Goal: Task Accomplishment & Management: Manage account settings

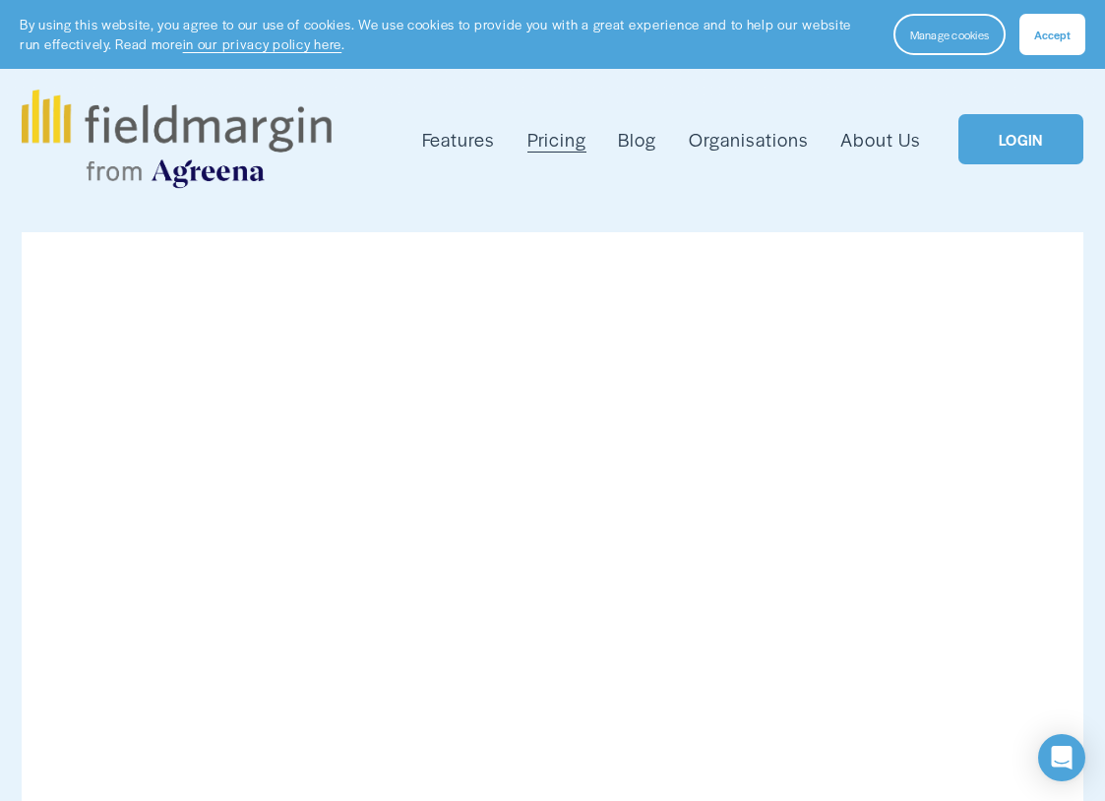
click at [1031, 160] on link "LOGIN" at bounding box center [1020, 139] width 124 height 51
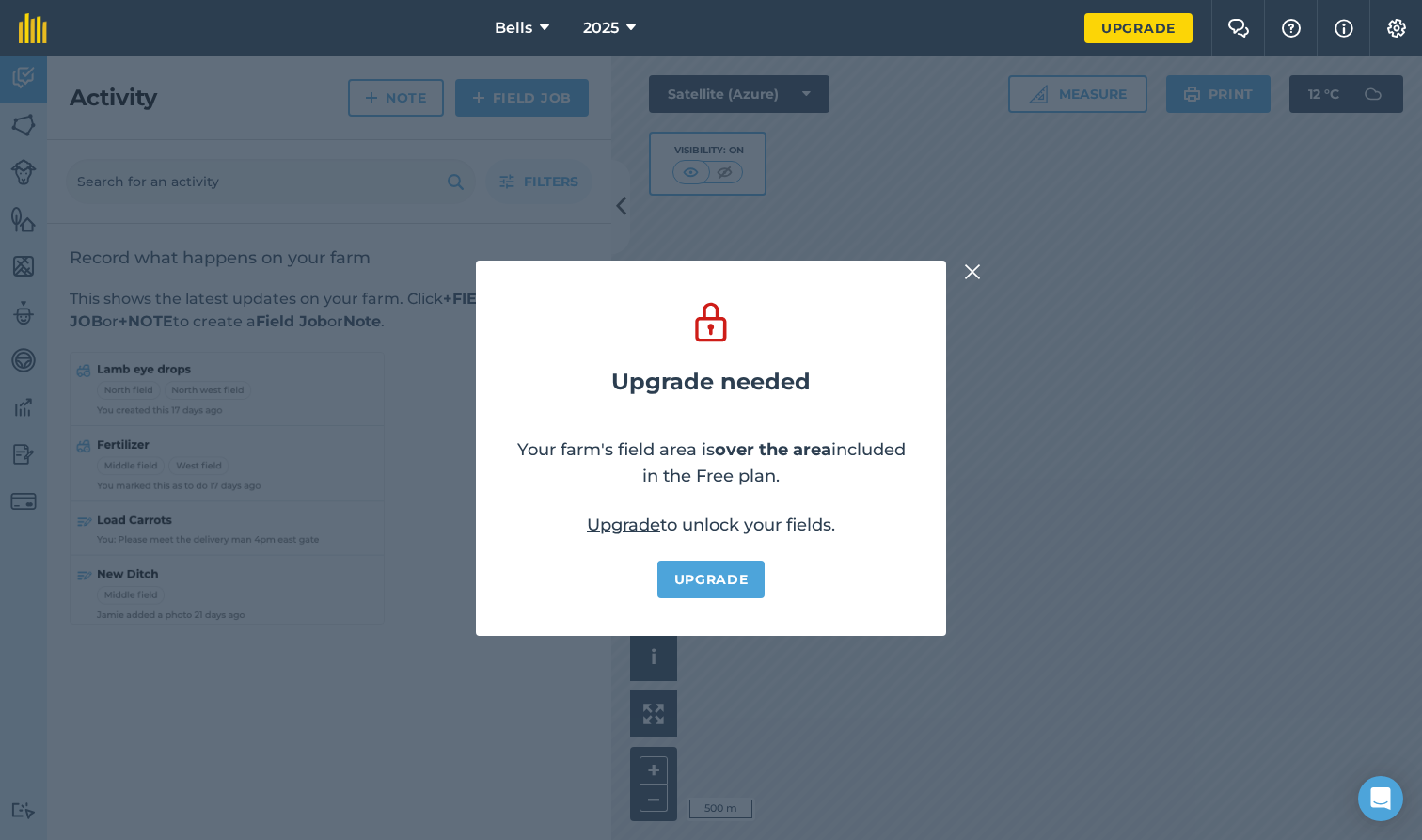
click at [980, 279] on button at bounding box center [973, 272] width 23 height 23
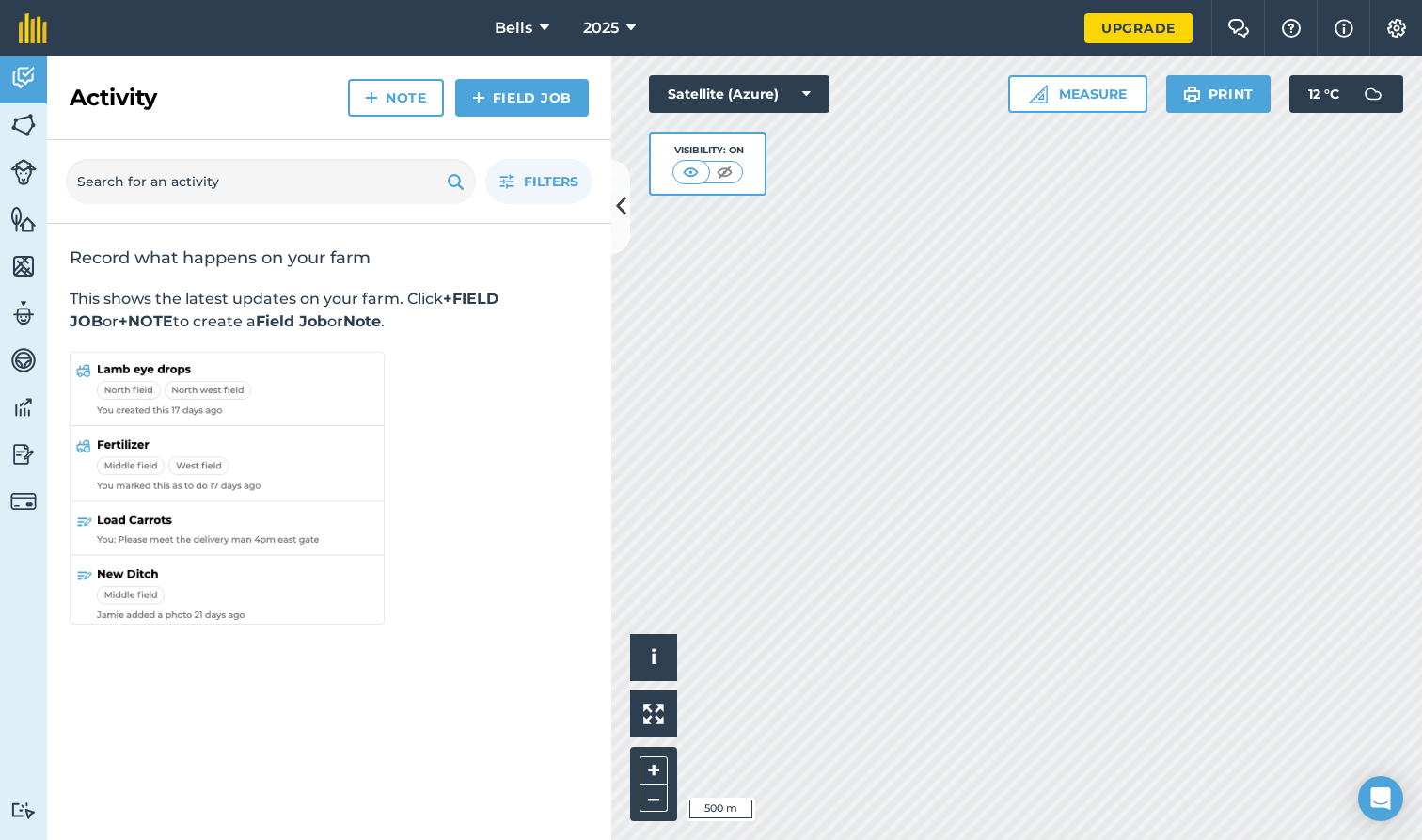
click at [545, 28] on icon at bounding box center [545, 29] width 10 height 23
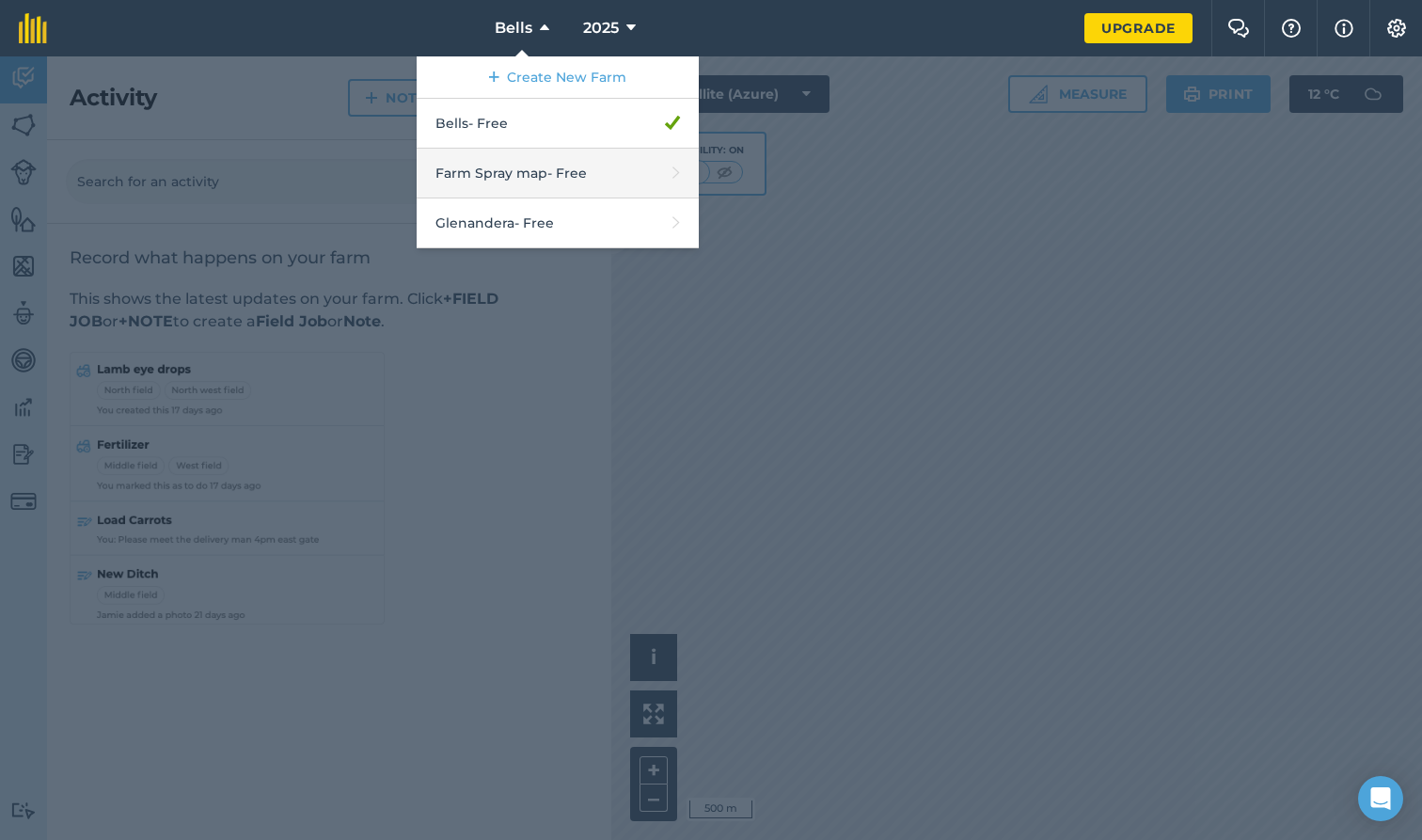
click at [570, 163] on link "Farm Spray map - Free" at bounding box center [557, 173] width 282 height 50
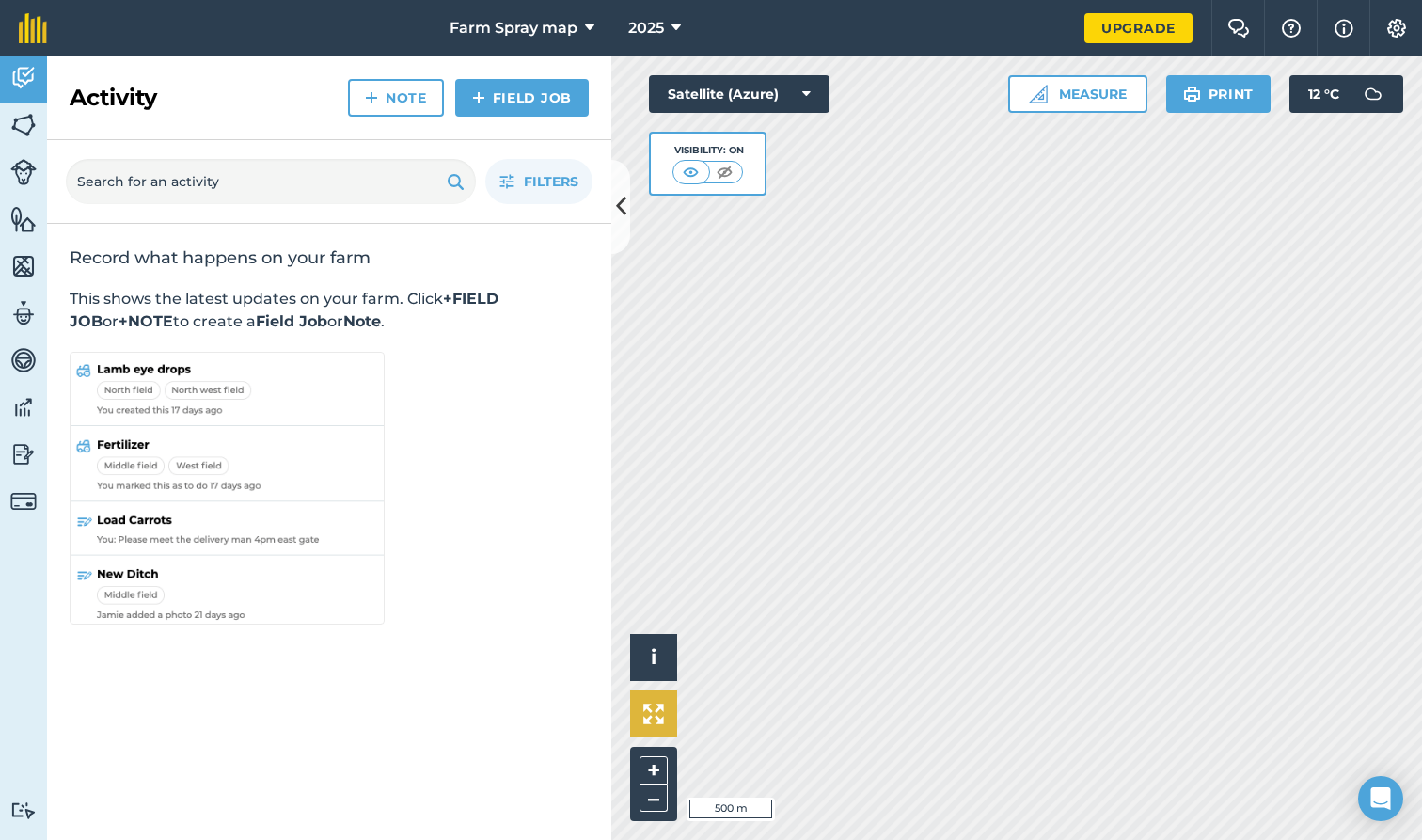
click at [657, 711] on img at bounding box center [654, 714] width 21 height 21
click at [30, 78] on img at bounding box center [24, 78] width 27 height 29
click at [26, 125] on img at bounding box center [24, 125] width 27 height 29
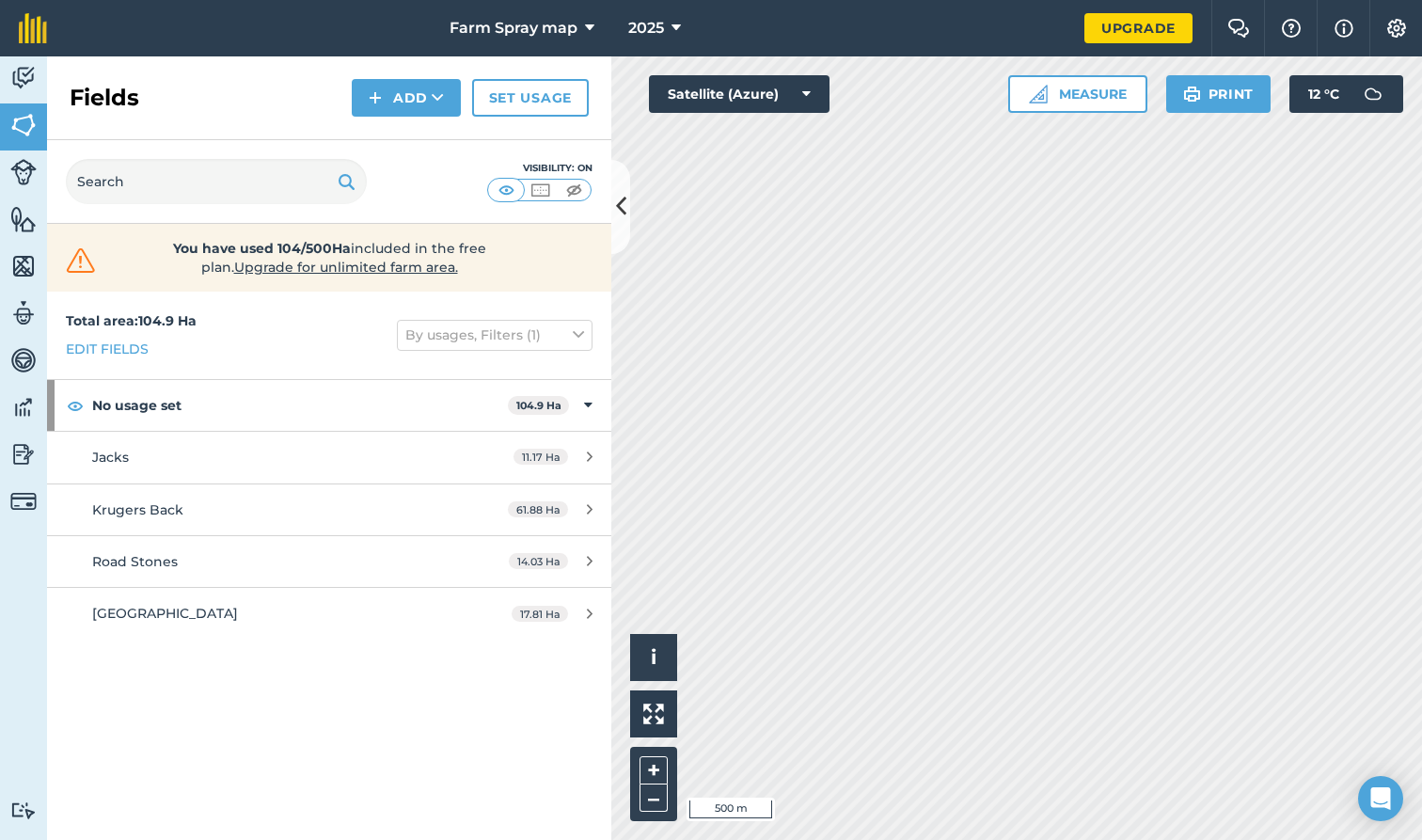
click at [587, 454] on icon at bounding box center [590, 456] width 6 height 14
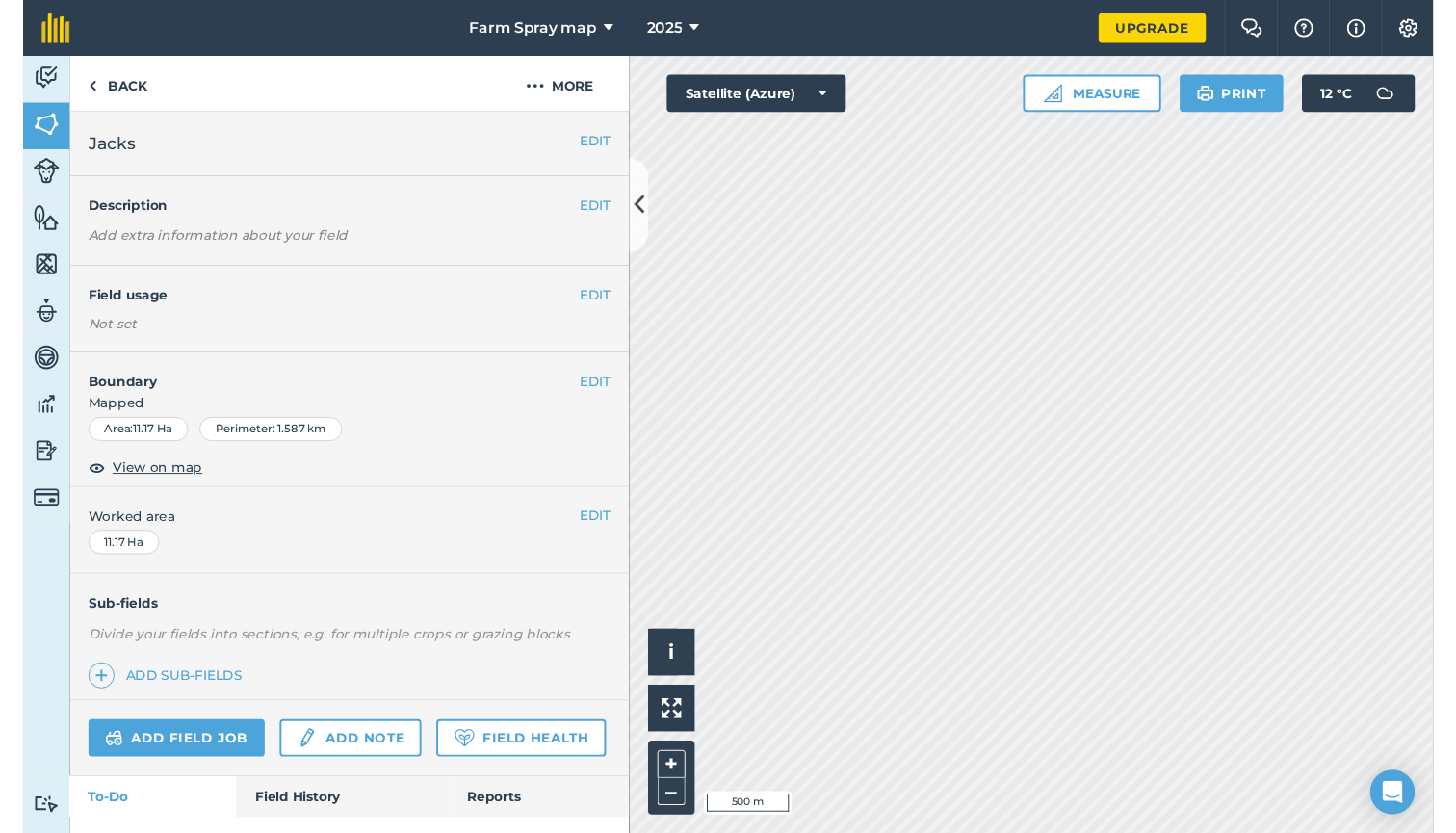
scroll to position [94, 0]
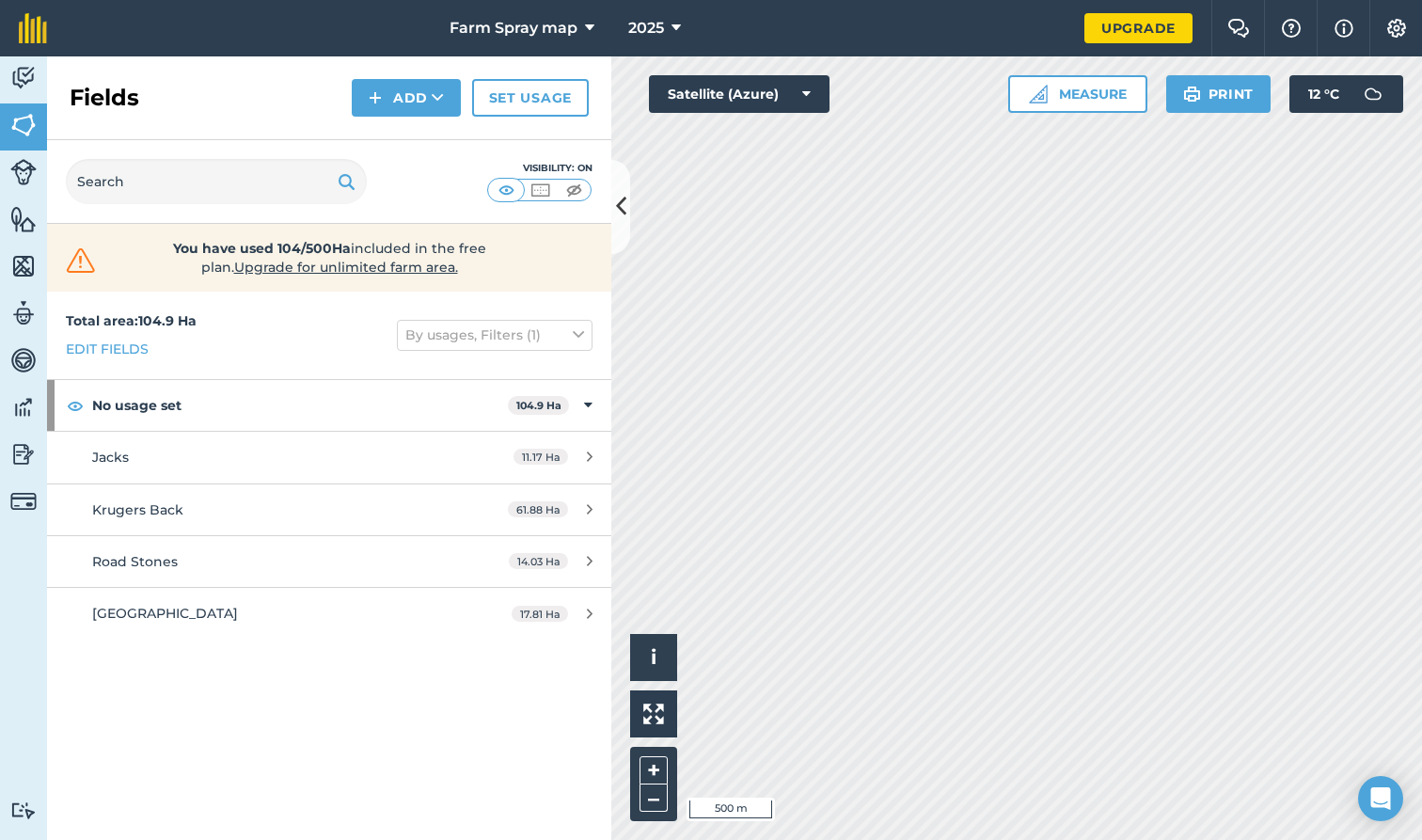
click at [148, 467] on link "Jacks 11.17 Ha" at bounding box center [329, 457] width 564 height 51
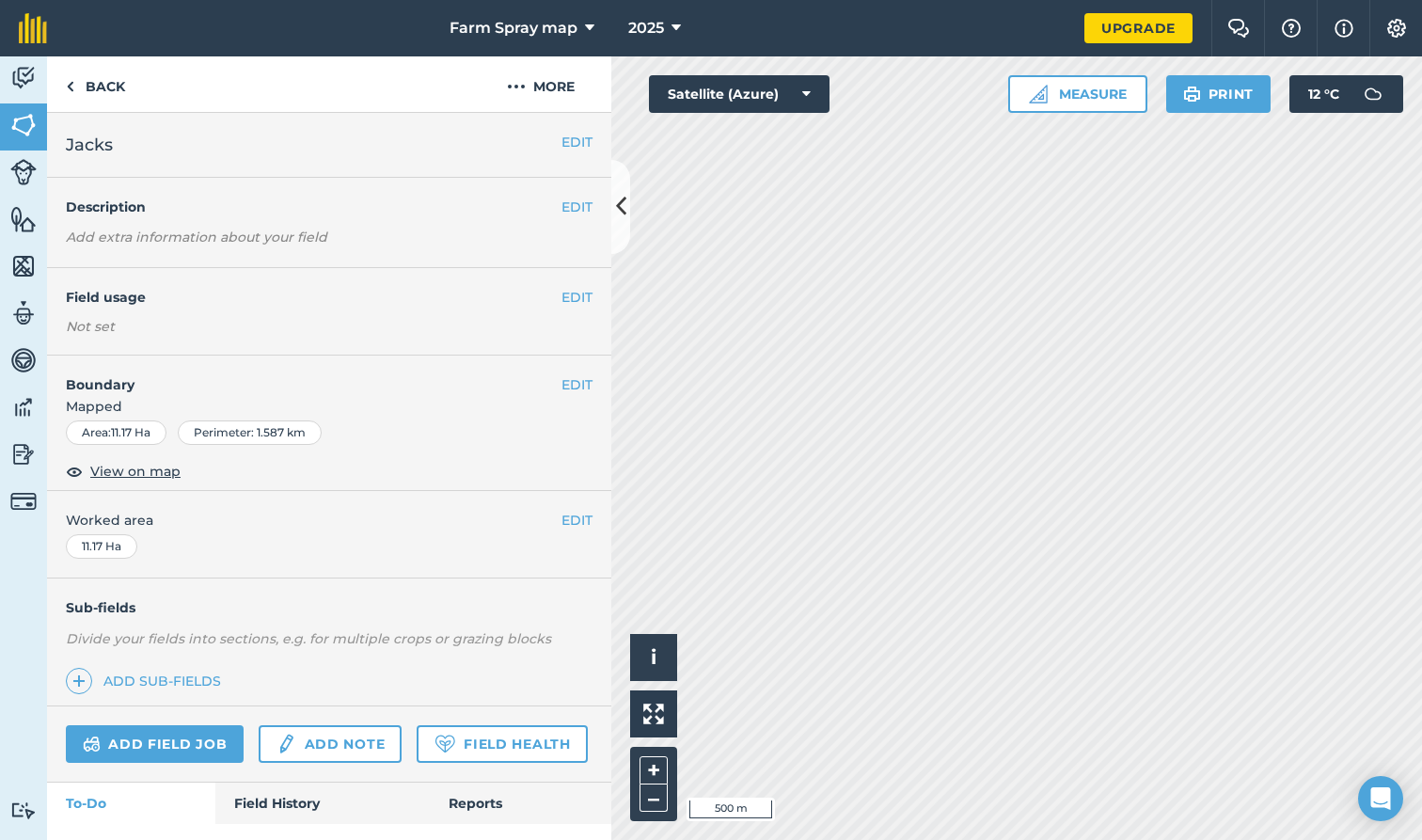
click at [566, 516] on button "EDIT" at bounding box center [576, 520] width 31 height 21
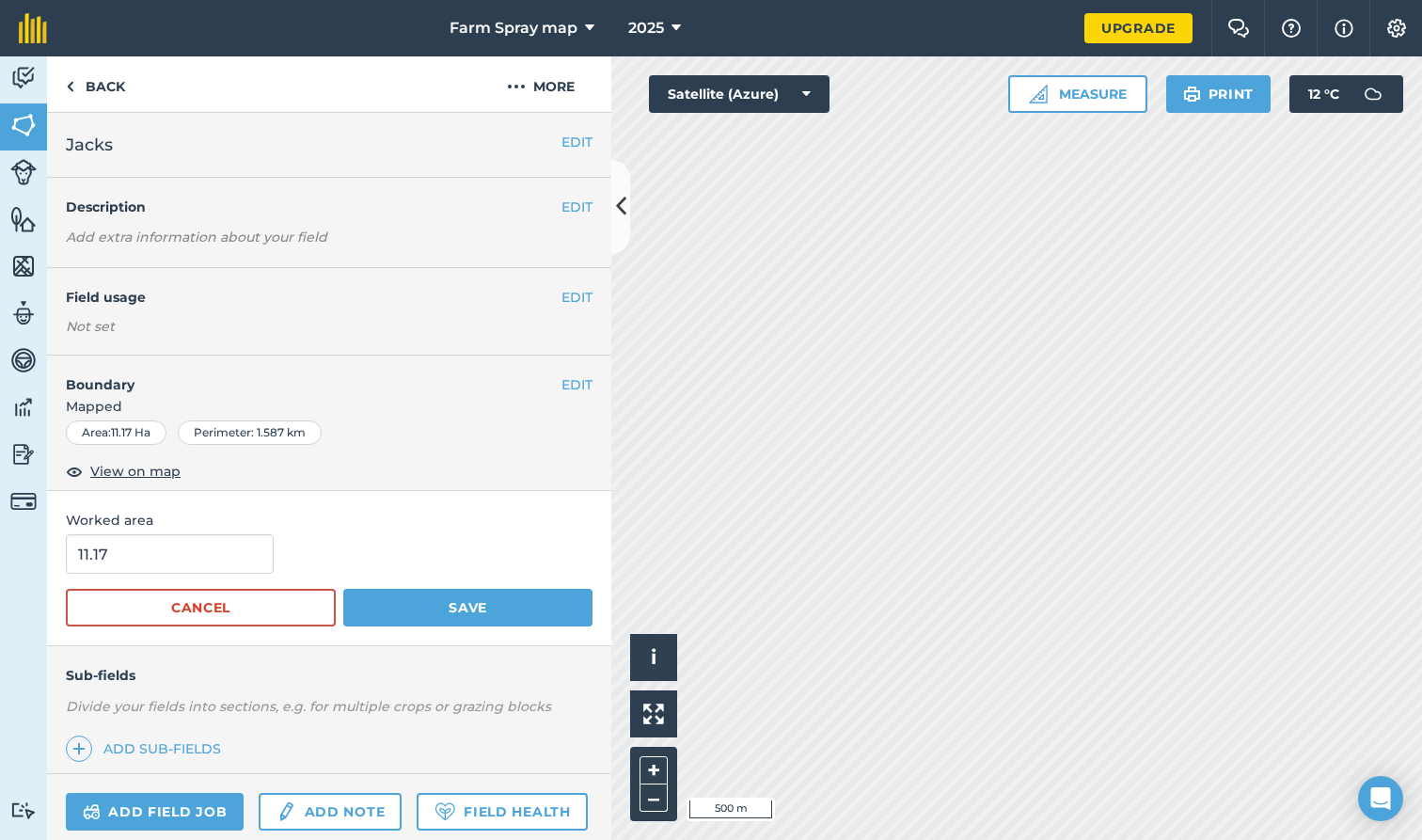
click at [376, 538] on div "11.17" at bounding box center [329, 553] width 527 height 39
click at [291, 606] on button "Cancel" at bounding box center [201, 607] width 269 height 37
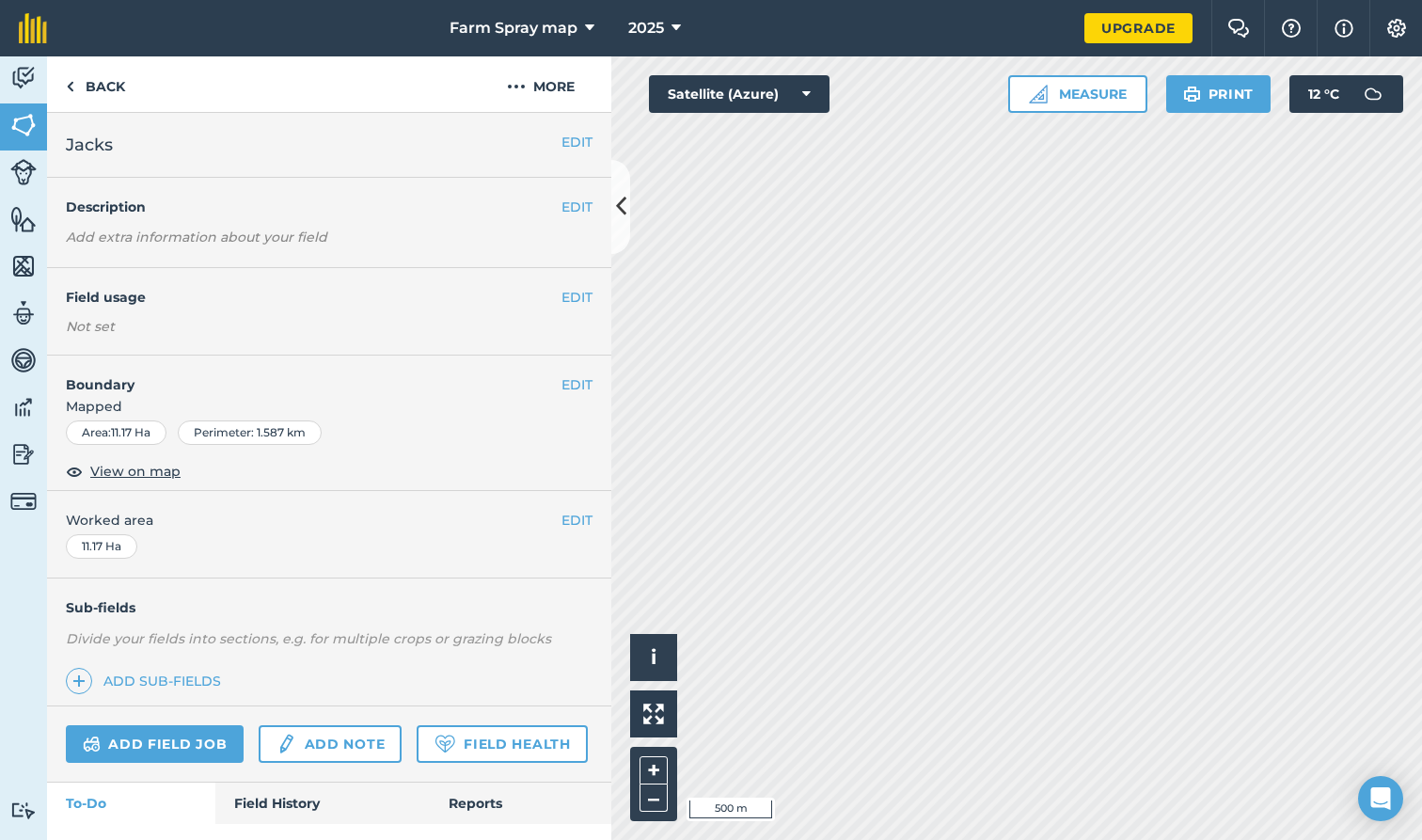
click at [565, 379] on button "EDIT" at bounding box center [576, 385] width 31 height 21
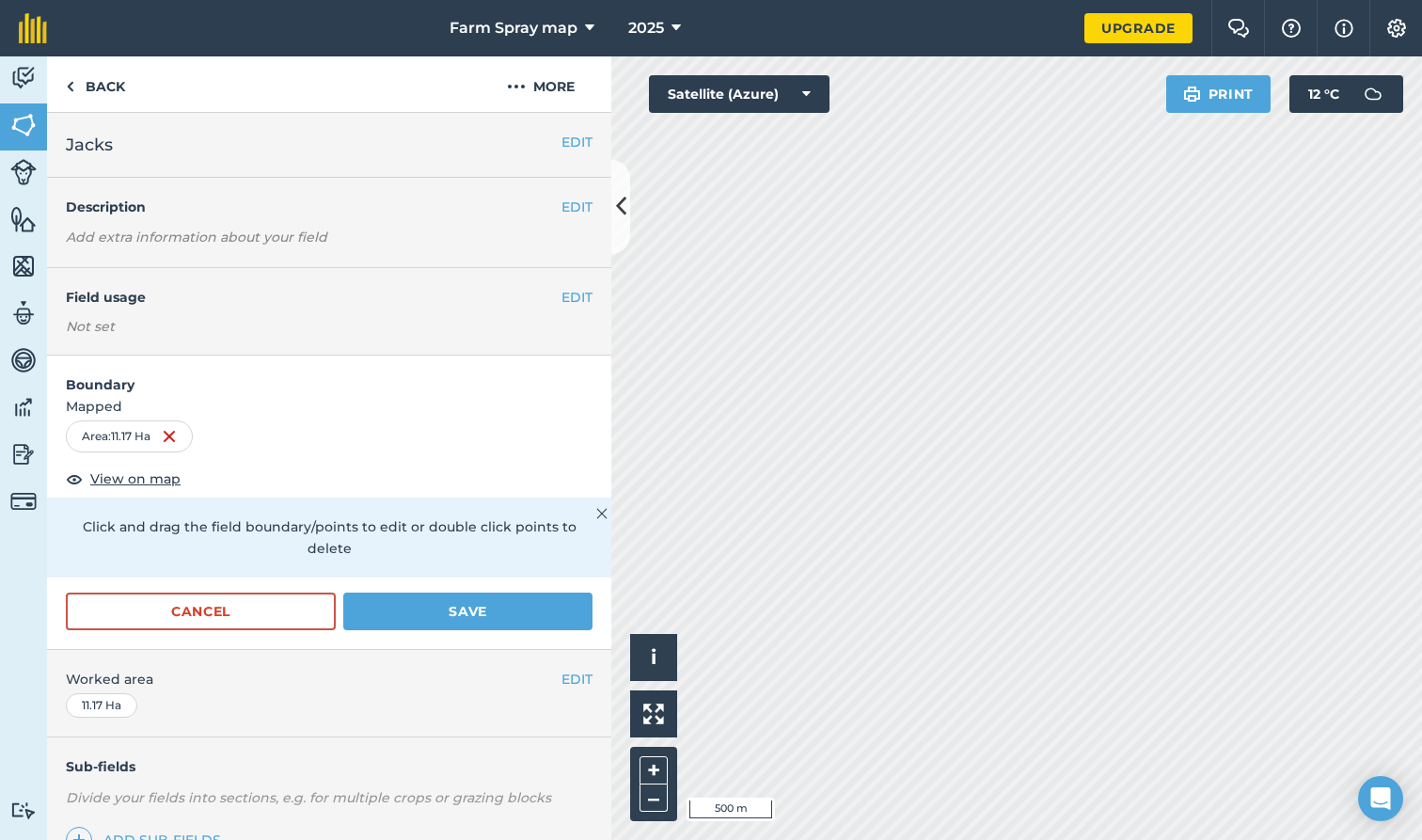
click at [176, 432] on img at bounding box center [169, 437] width 15 height 23
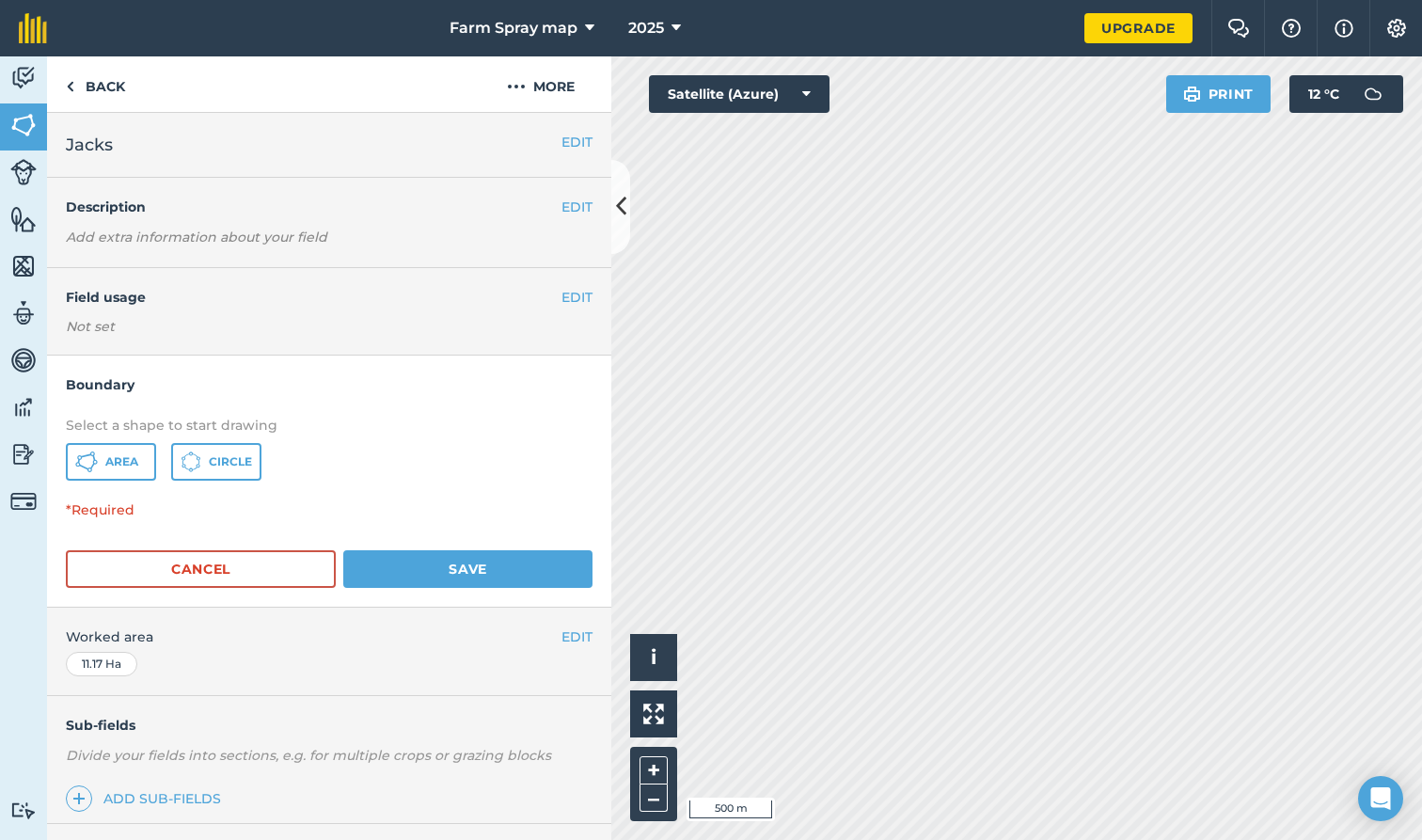
click at [571, 140] on button "EDIT" at bounding box center [576, 142] width 31 height 21
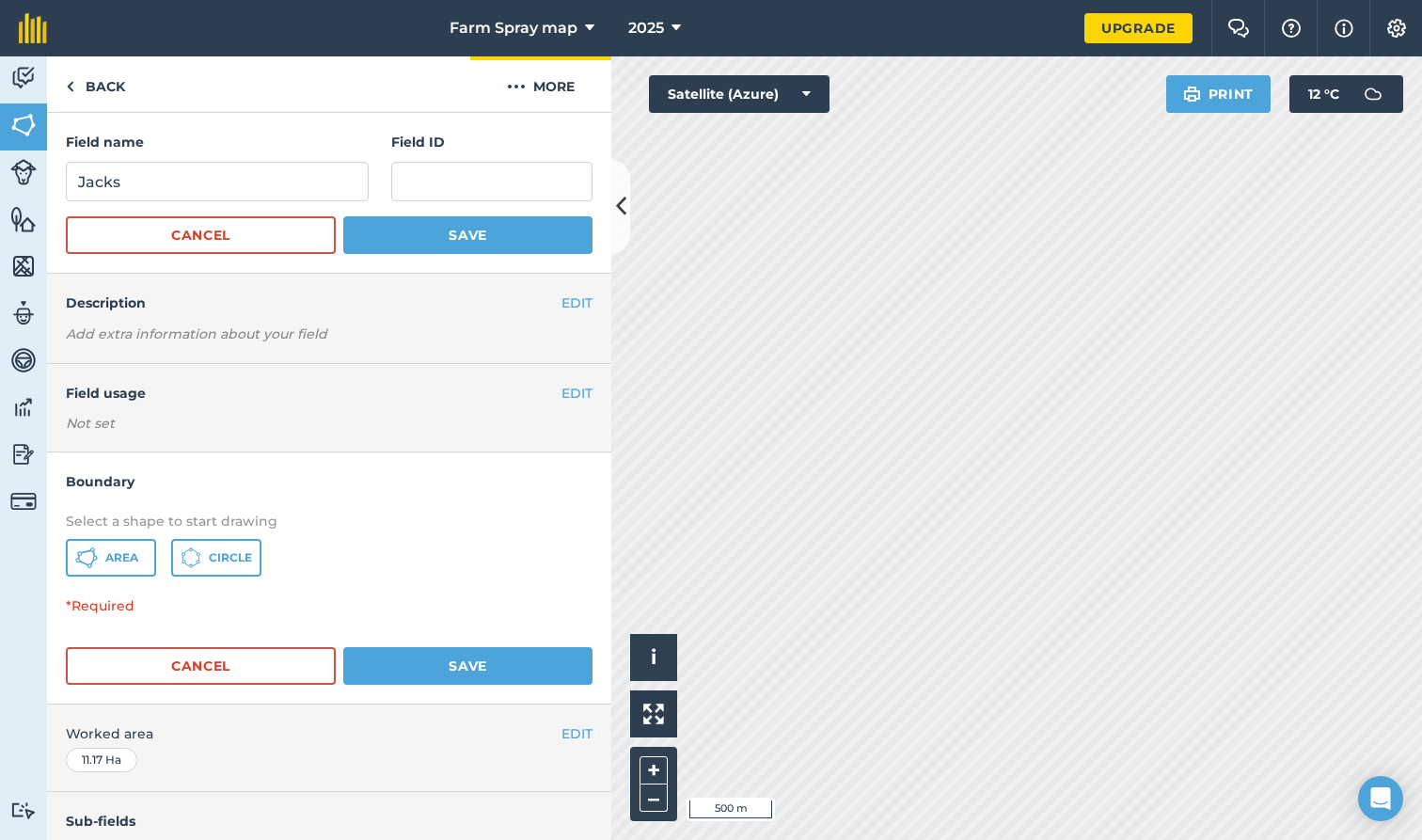
click at [568, 91] on button "More" at bounding box center [541, 84] width 141 height 55
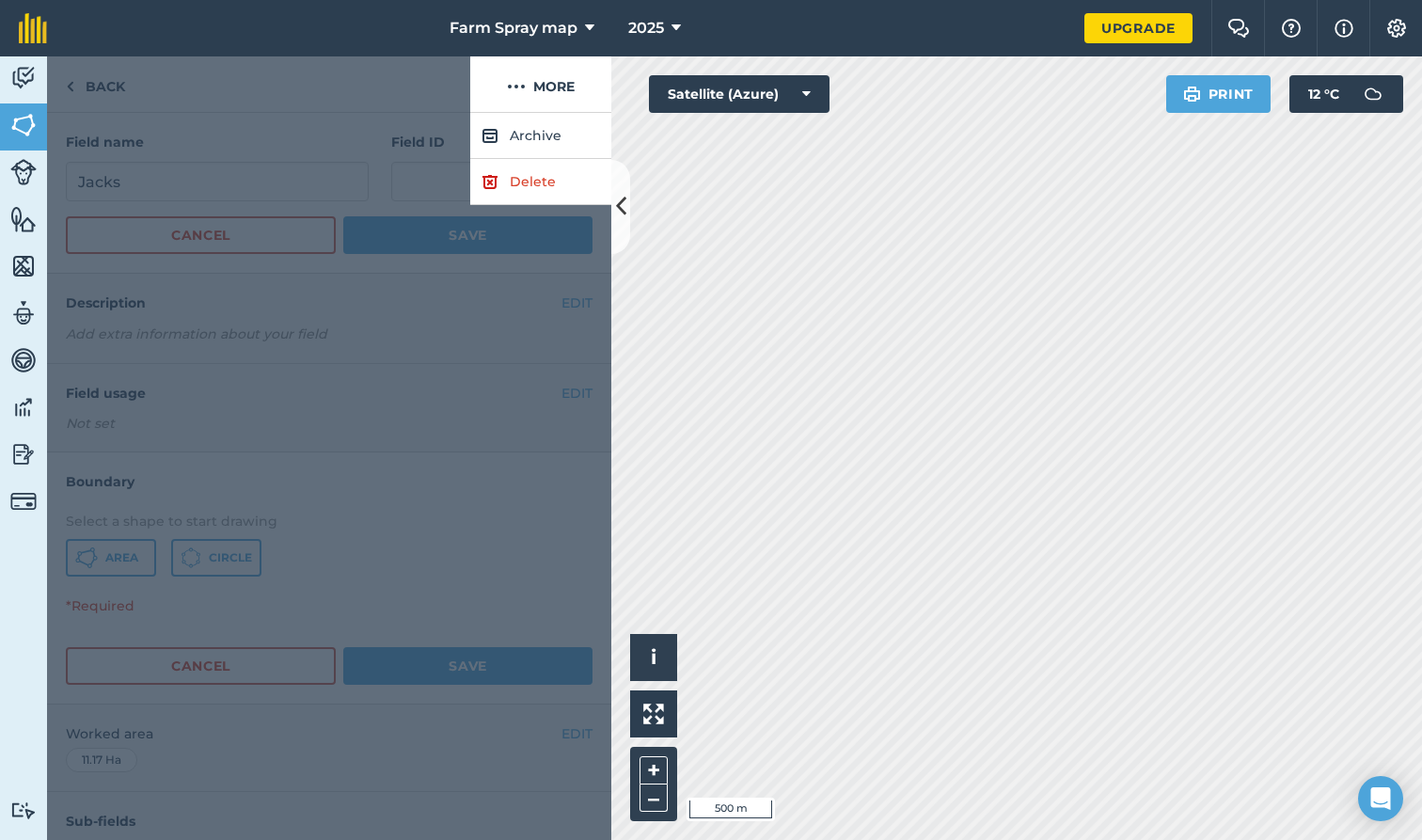
click at [535, 190] on link "Delete" at bounding box center [541, 182] width 141 height 46
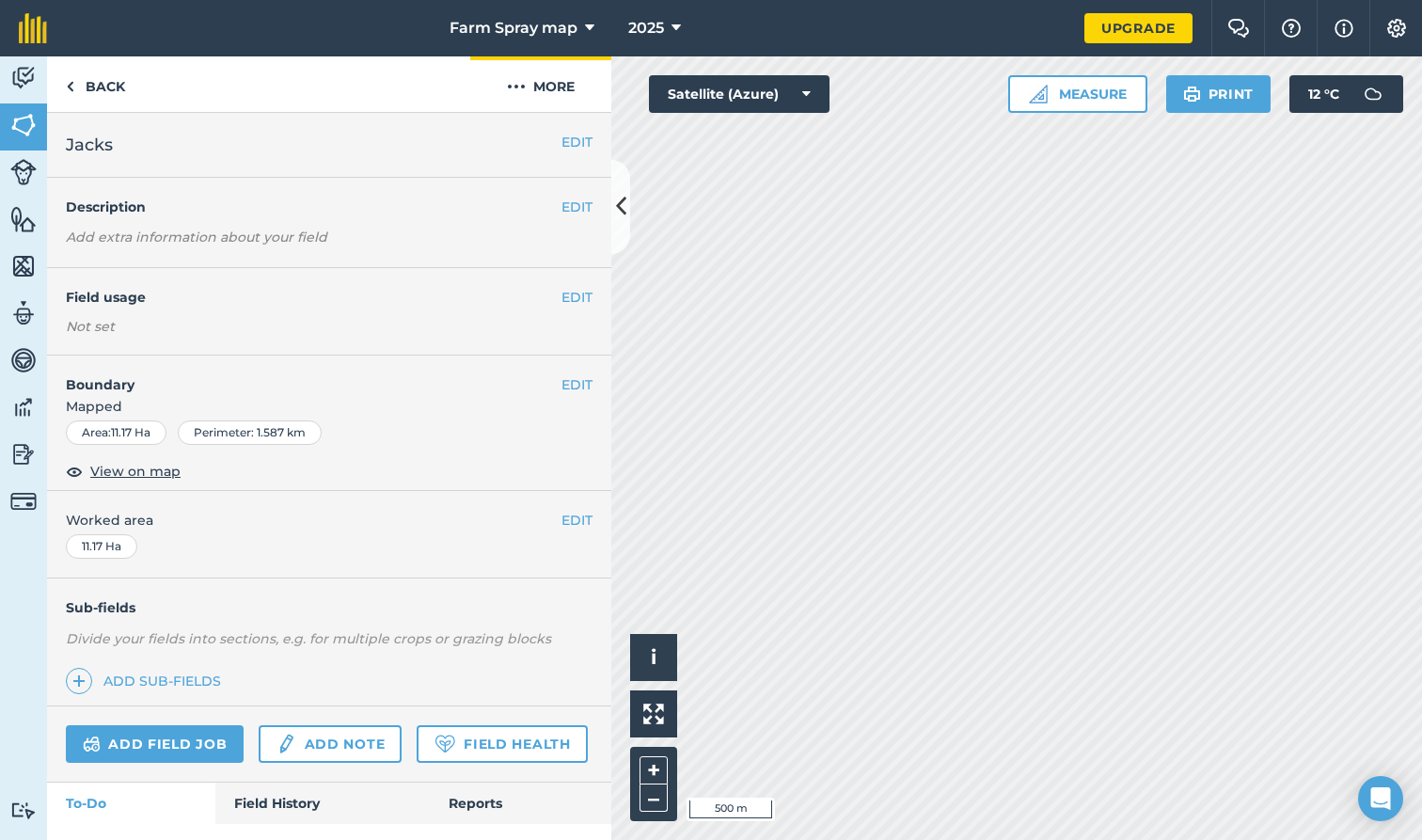
click at [546, 85] on button "More" at bounding box center [541, 84] width 141 height 55
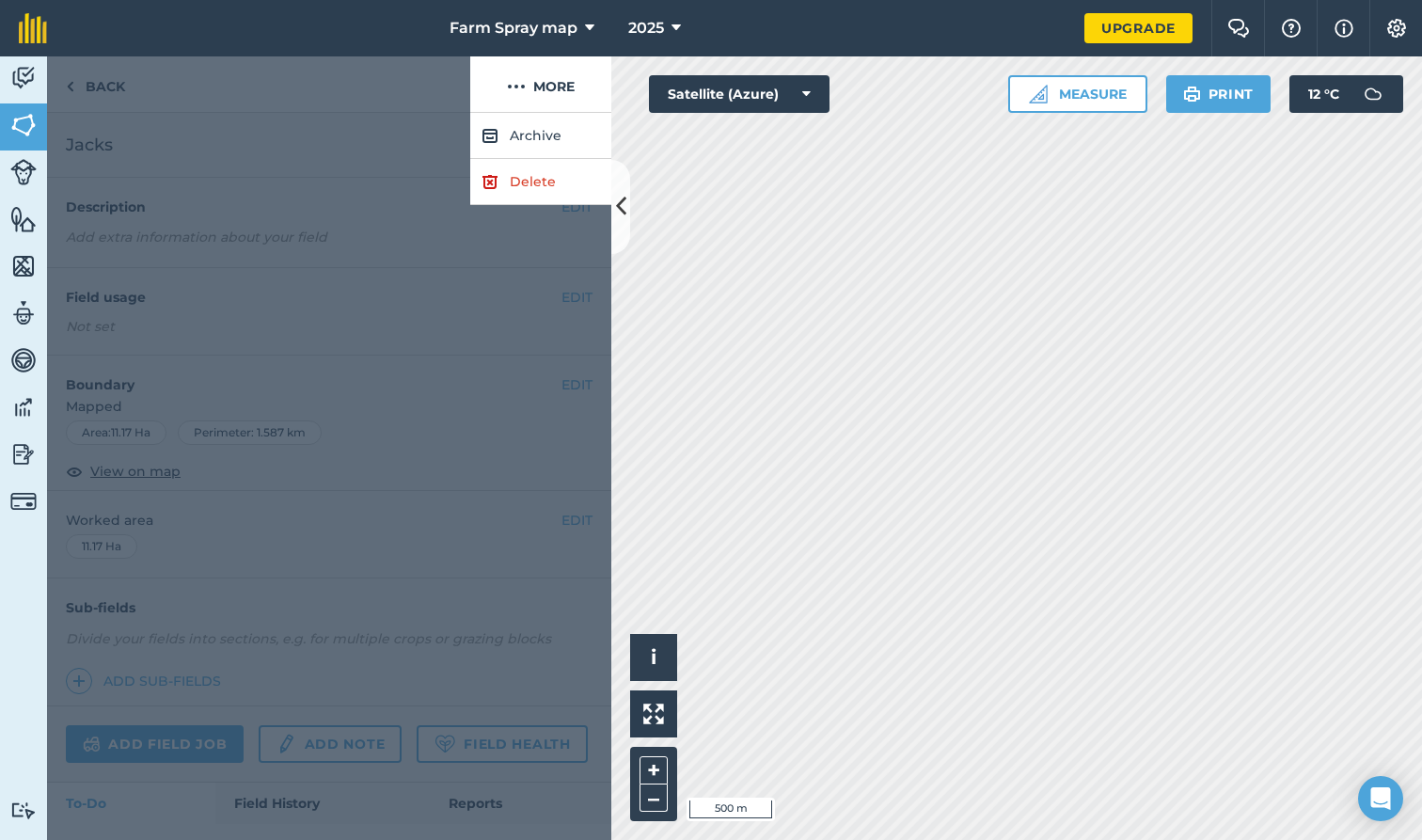
click at [523, 184] on link "Delete" at bounding box center [541, 182] width 141 height 46
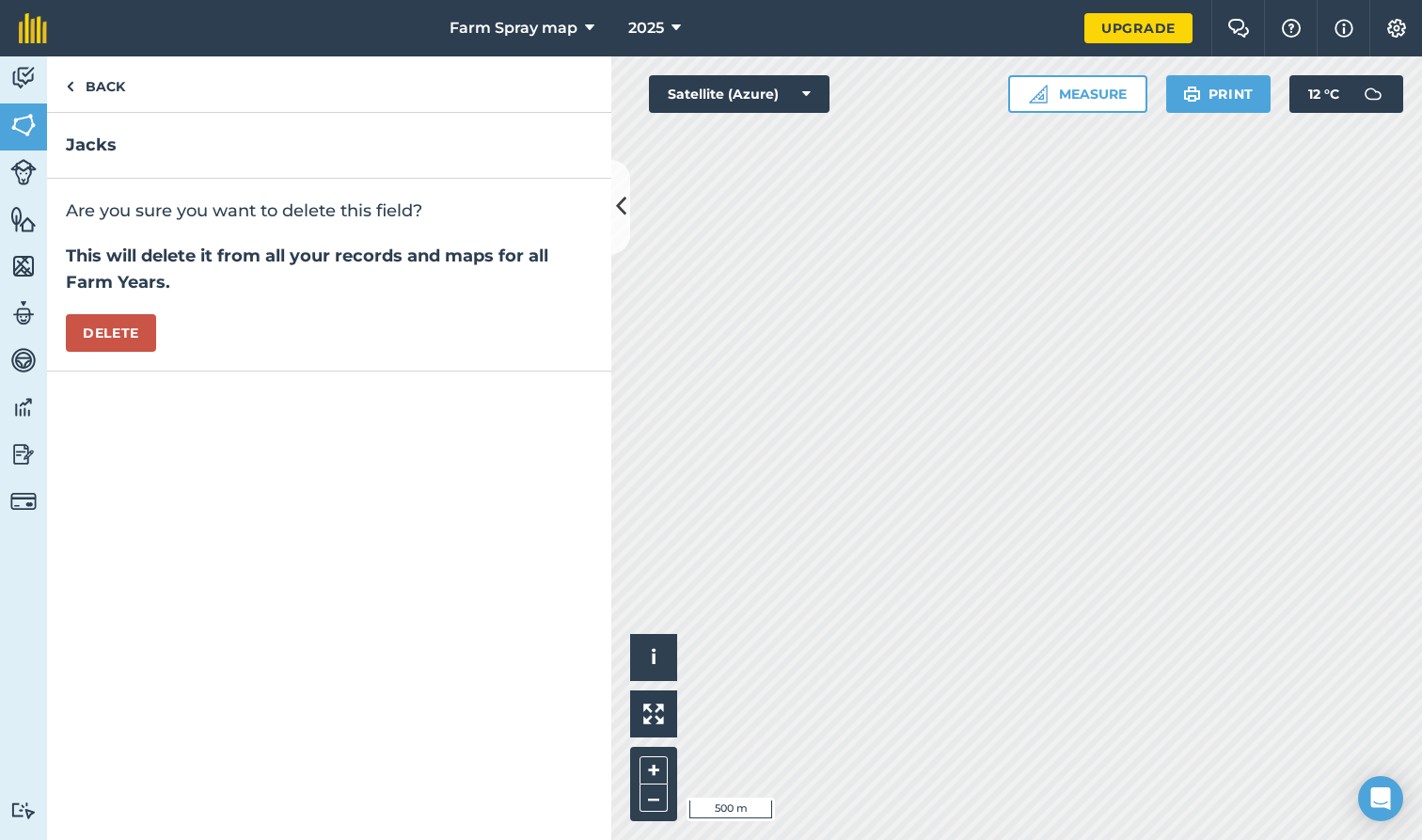
click at [111, 329] on button "Delete" at bounding box center [111, 333] width 90 height 37
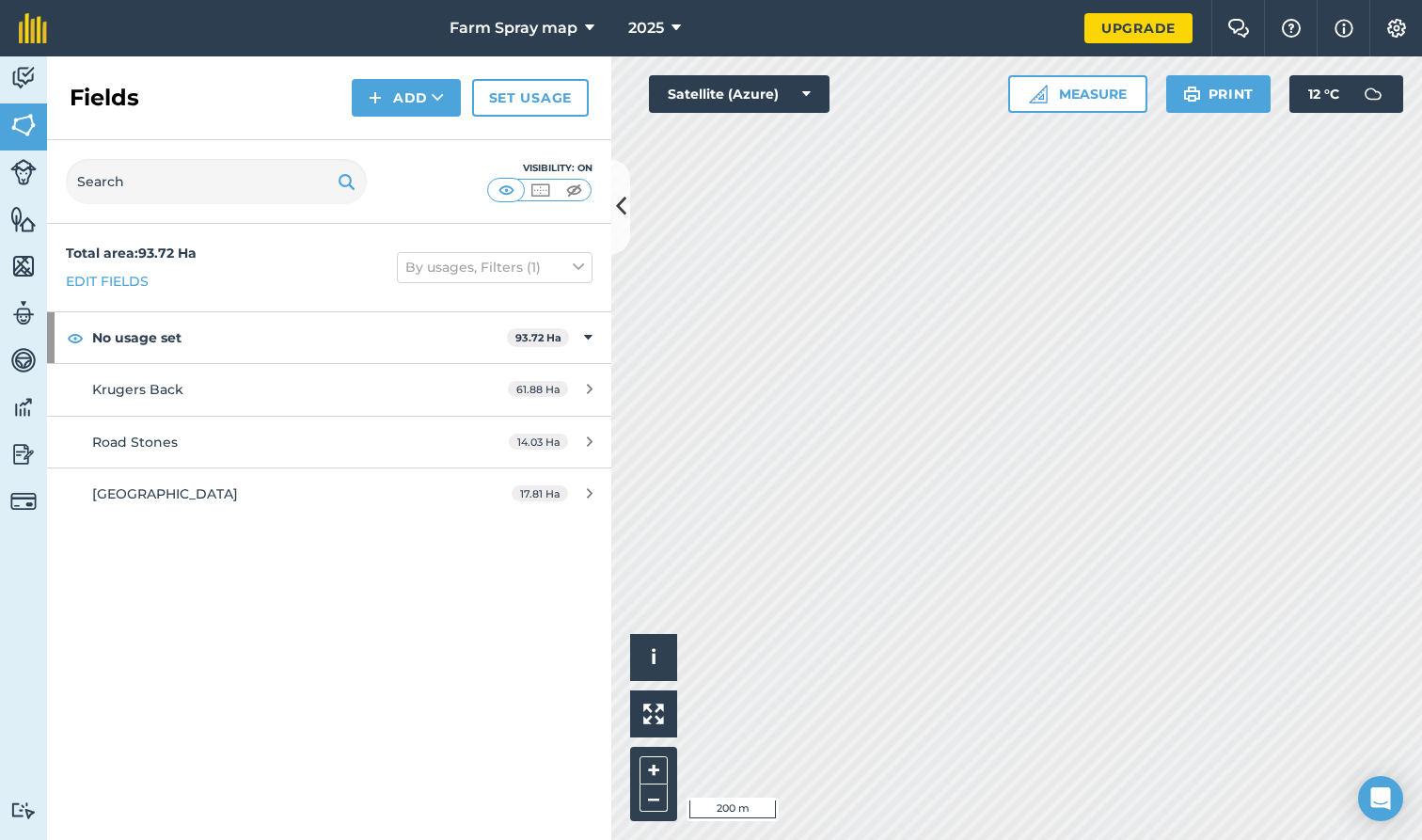
click at [810, 91] on button "Satellite (Azure)" at bounding box center [739, 94] width 181 height 37
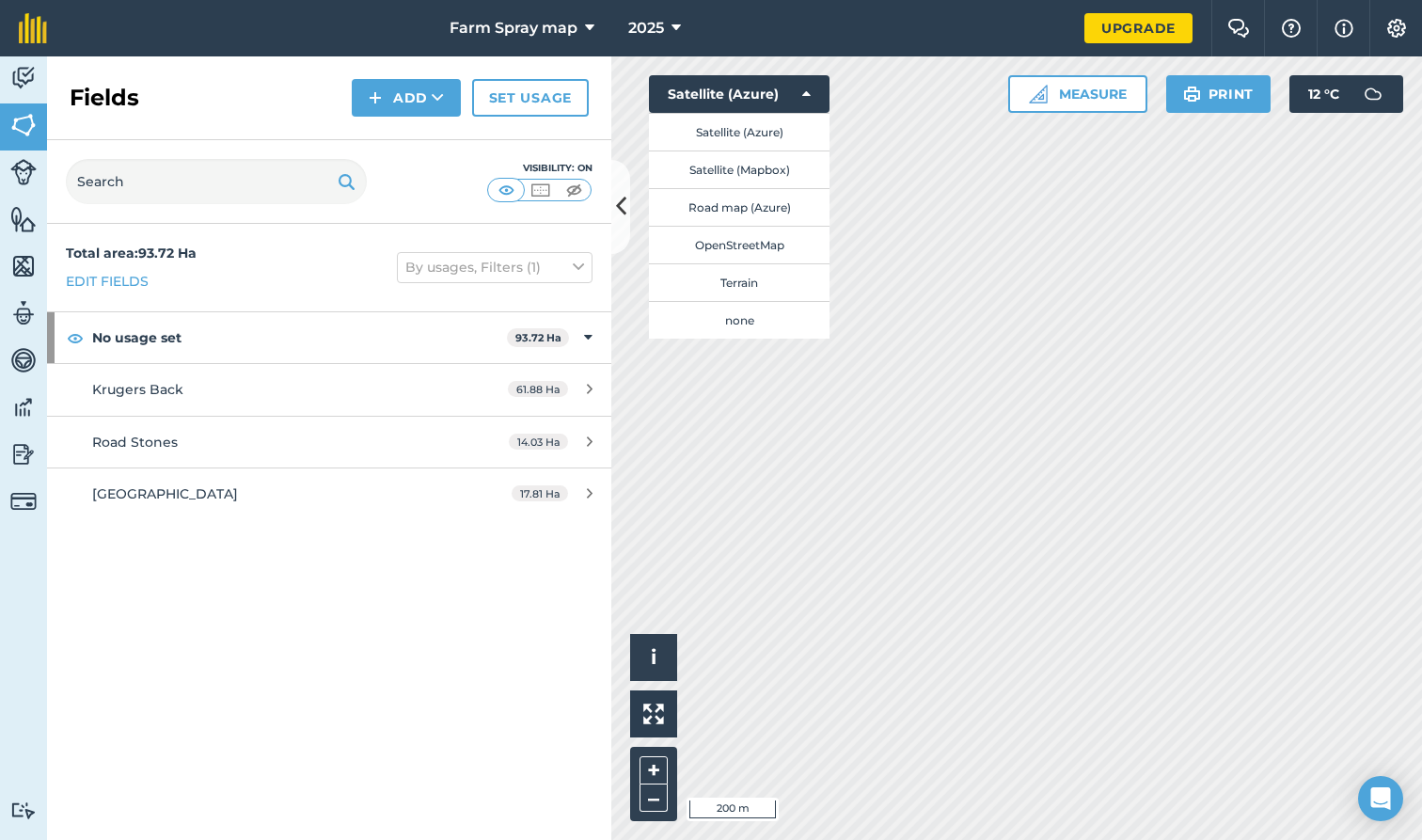
click at [772, 165] on button "Satellite (Mapbox)" at bounding box center [739, 168] width 181 height 37
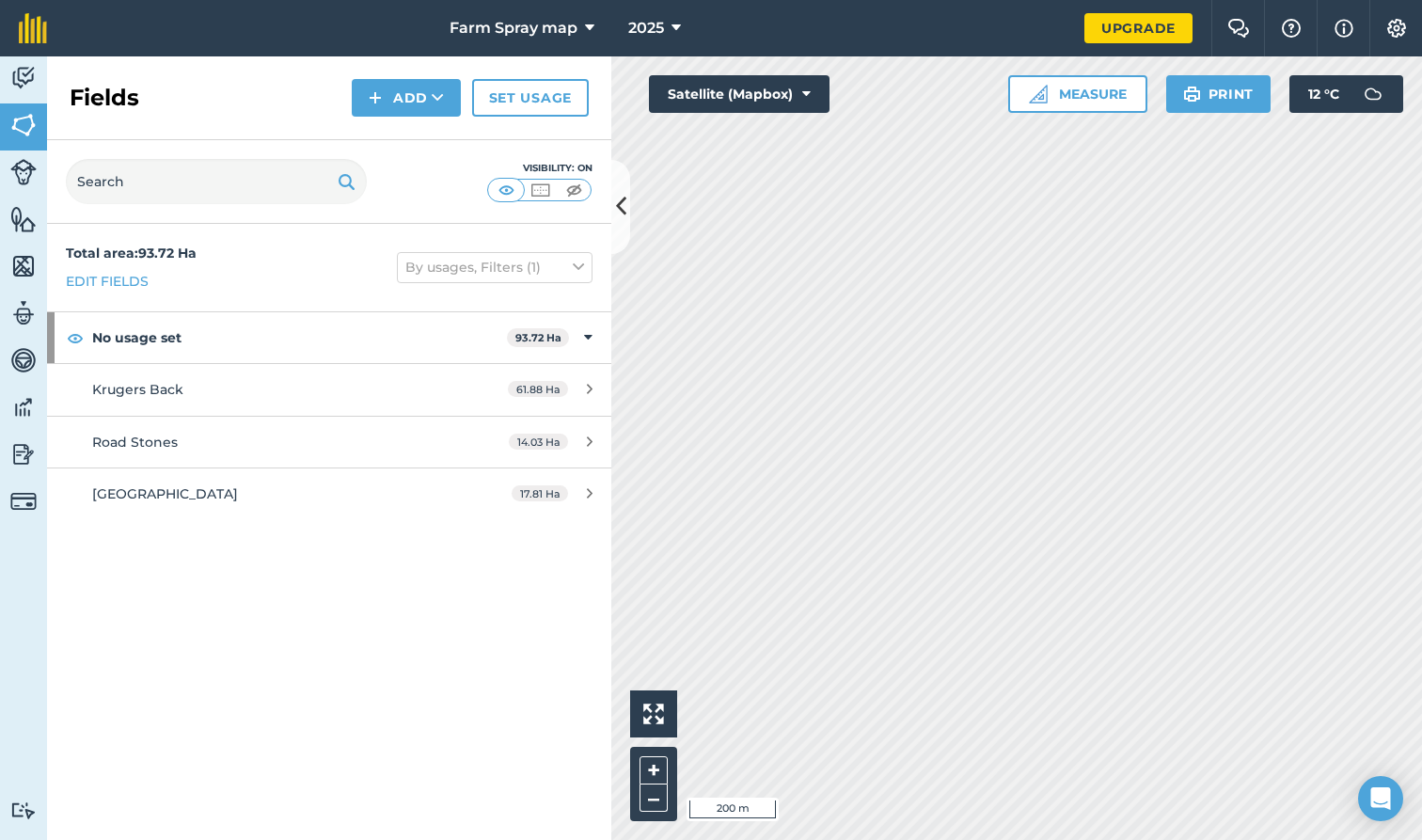
click at [810, 92] on button "Satellite (Mapbox)" at bounding box center [739, 94] width 181 height 37
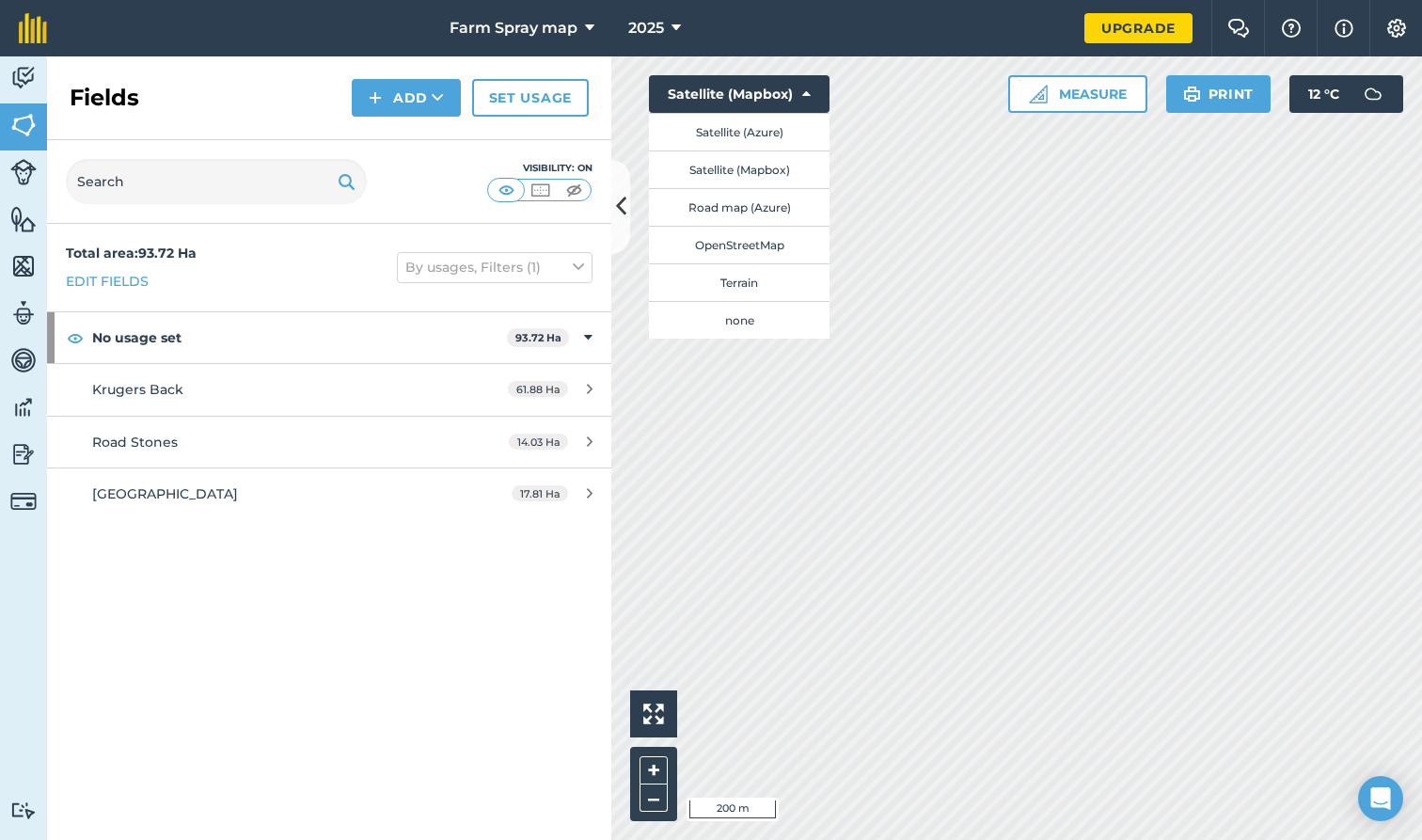
click at [742, 166] on button "Satellite (Mapbox)" at bounding box center [739, 168] width 181 height 37
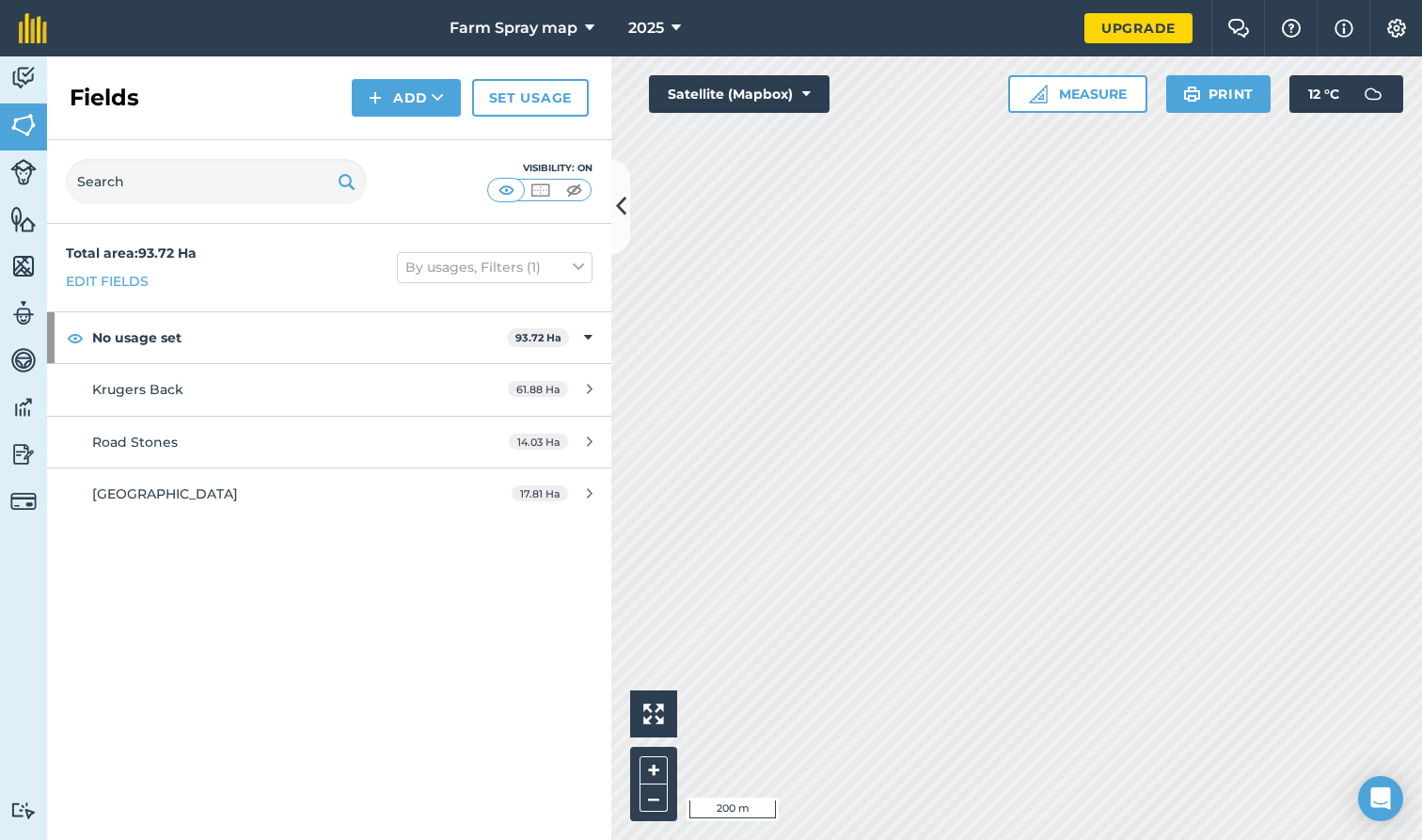
click at [388, 92] on button "Add" at bounding box center [406, 97] width 109 height 37
click at [417, 135] on link "Draw" at bounding box center [406, 140] width 103 height 41
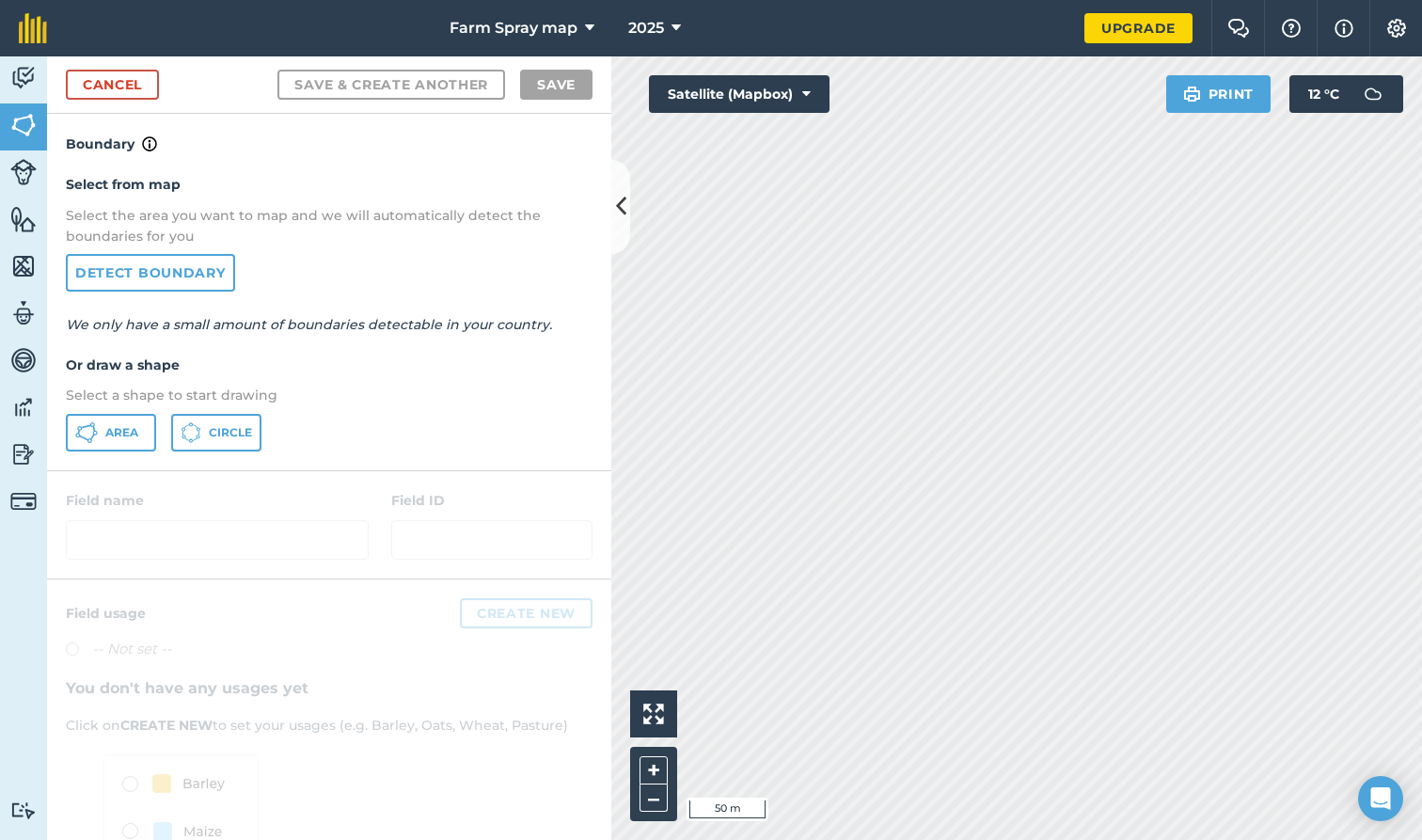
click at [122, 439] on button "Area" at bounding box center [111, 432] width 90 height 37
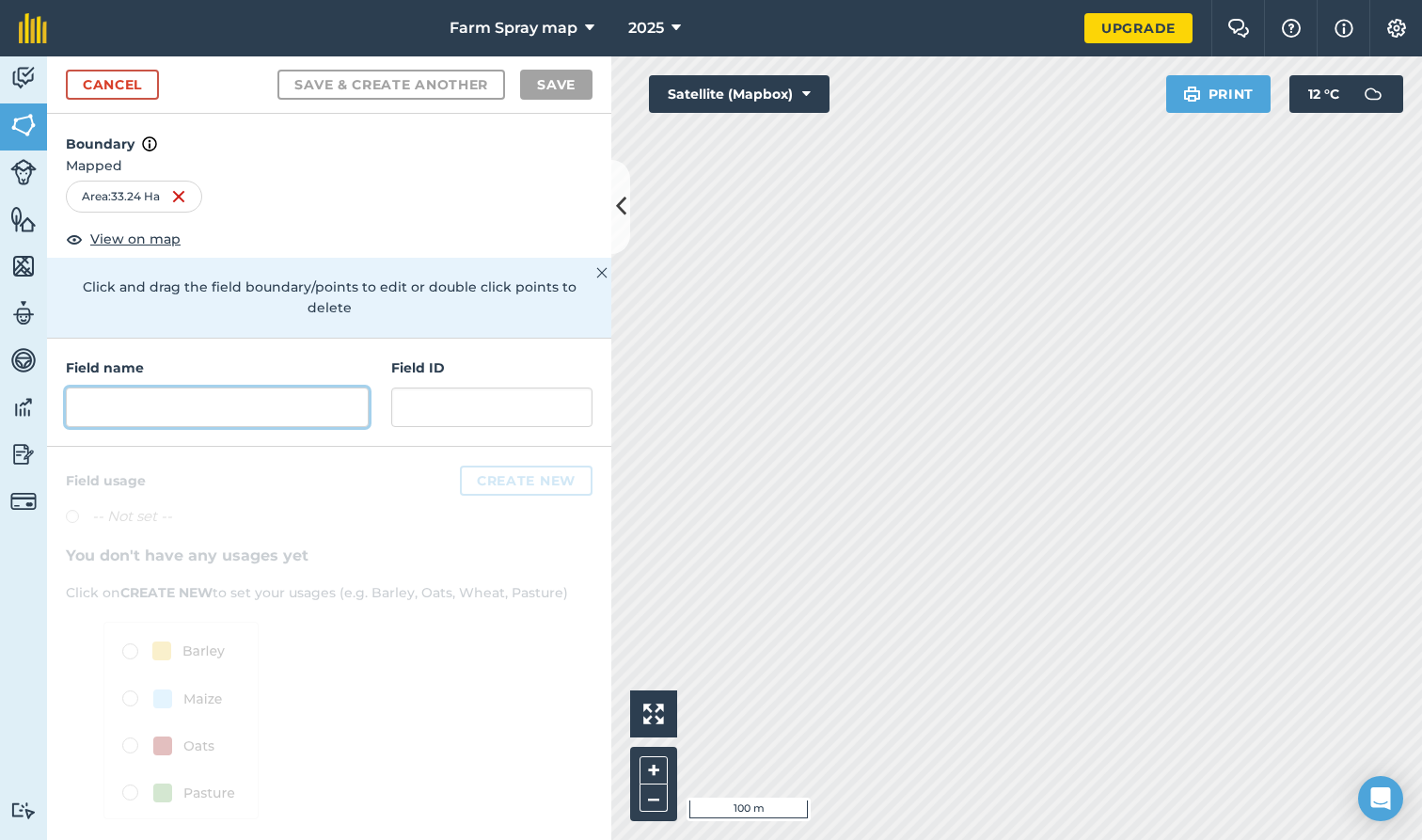
click at [168, 412] on input "text" at bounding box center [217, 406] width 303 height 39
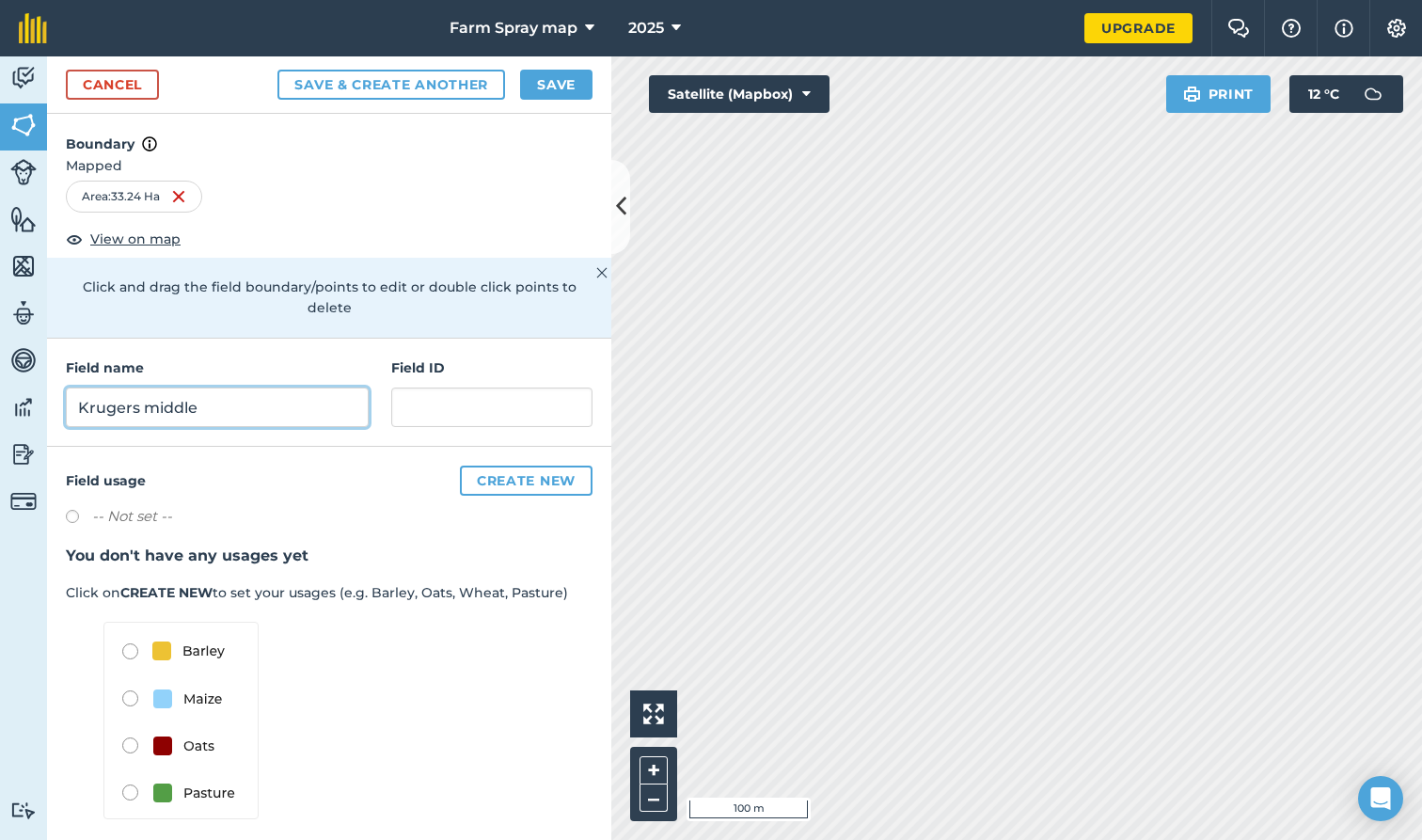
type input "Krugers middle"
click at [548, 488] on button "Create new" at bounding box center [526, 480] width 133 height 30
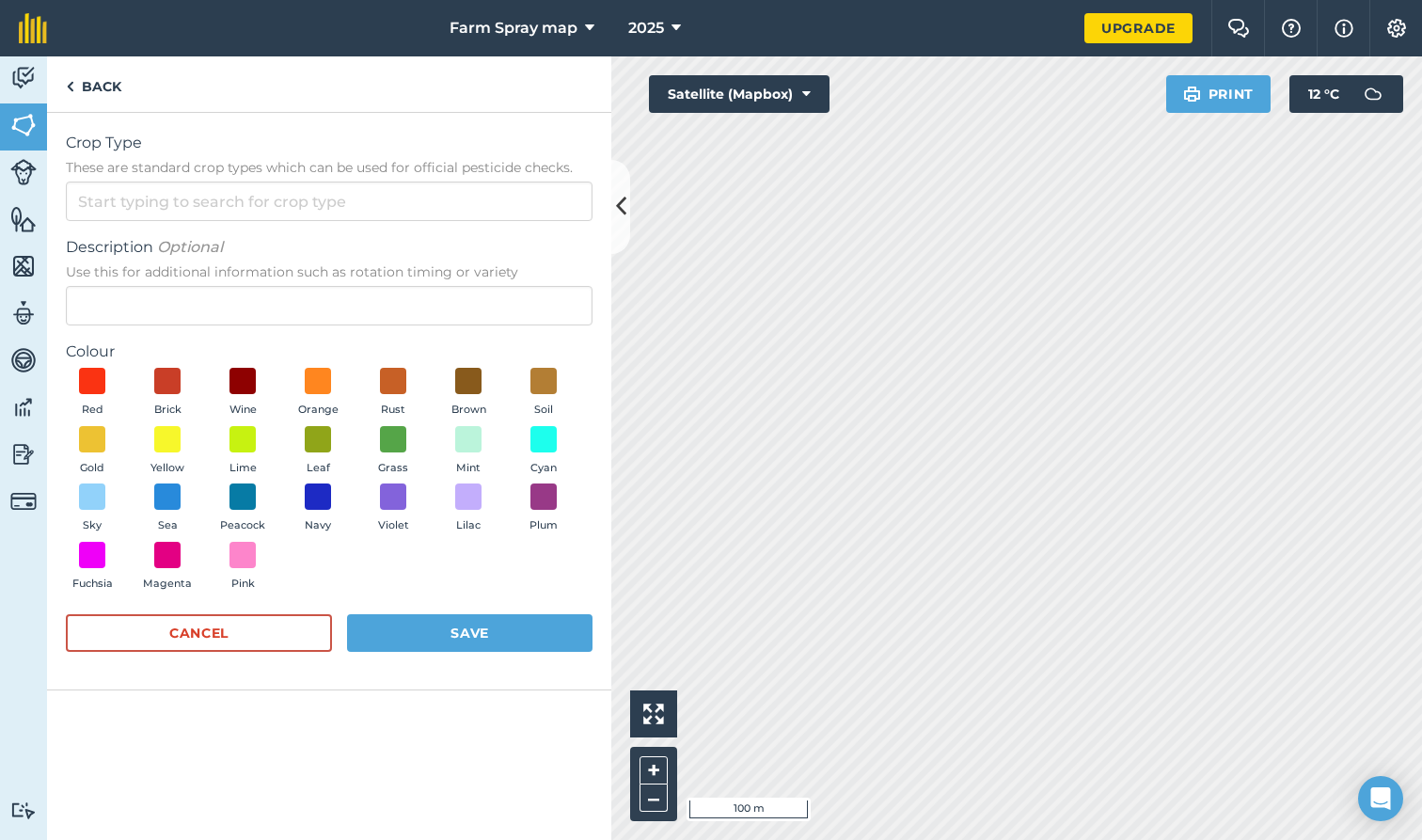
click at [419, 628] on button "Save" at bounding box center [469, 632] width 246 height 37
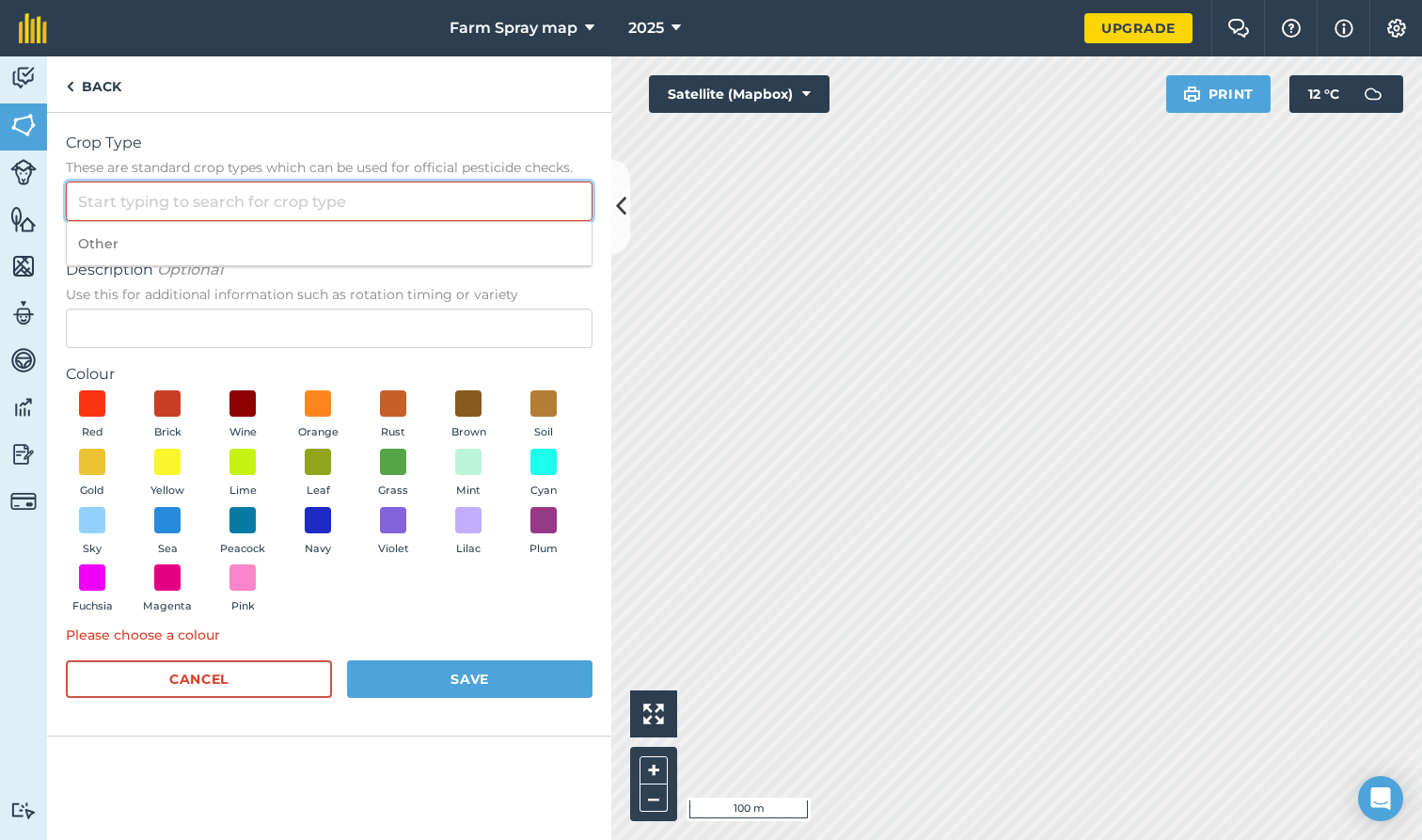
click at [371, 205] on input "Crop Type These are standard crop types which can be used for official pesticid…" at bounding box center [329, 201] width 527 height 39
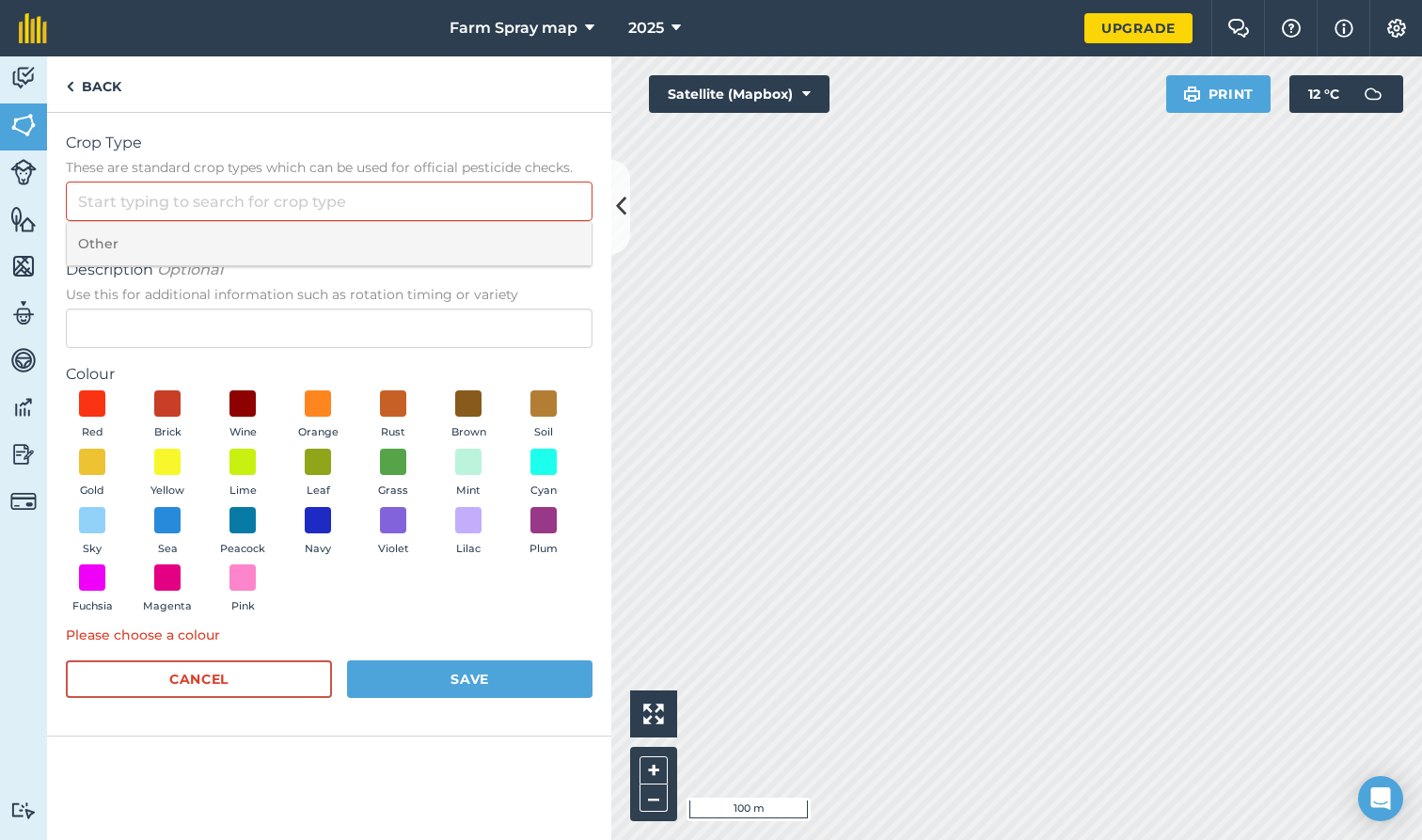
click at [291, 241] on li "Other" at bounding box center [329, 244] width 525 height 44
type input "Other"
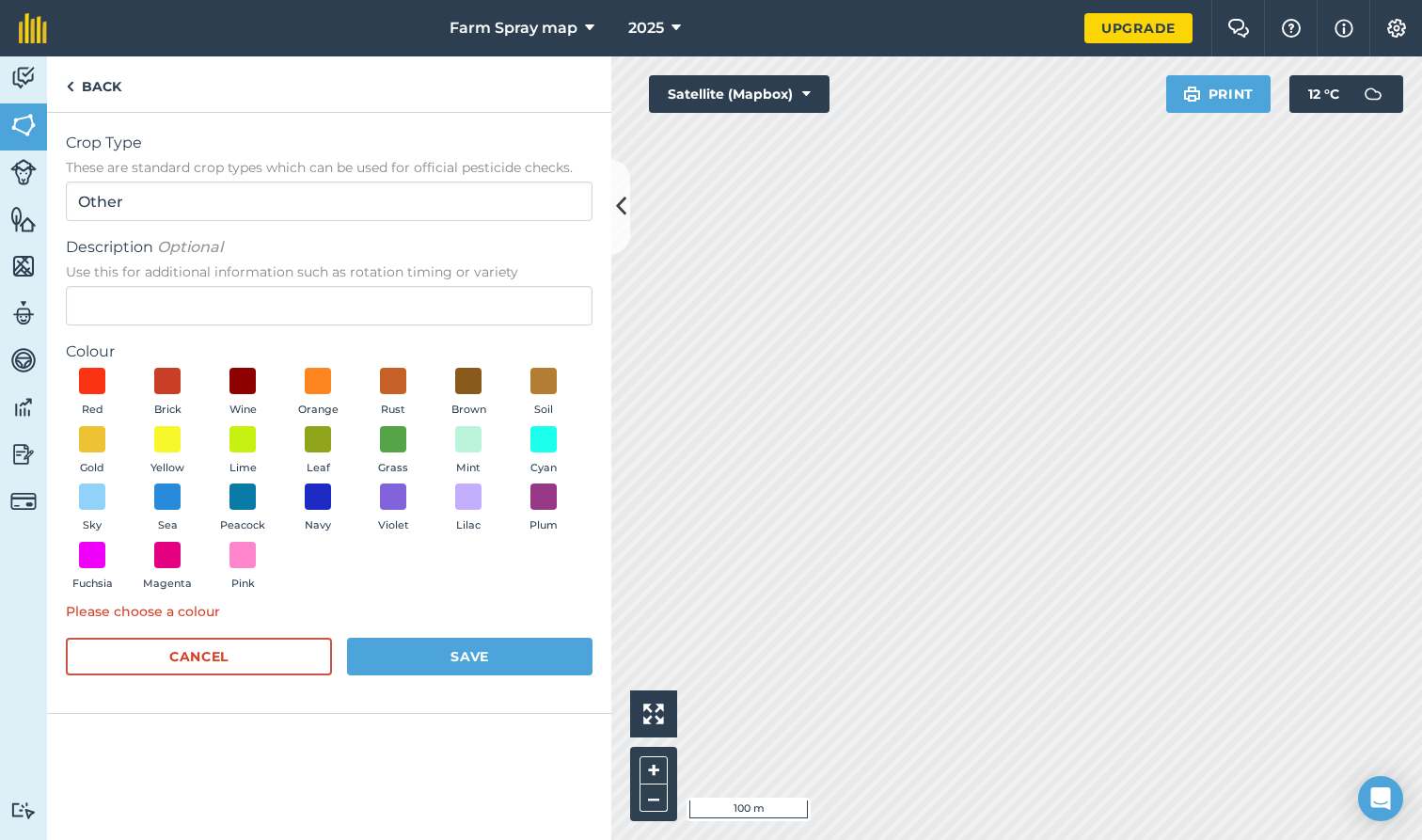
click at [440, 655] on button "Save" at bounding box center [469, 656] width 246 height 37
click at [455, 654] on button "Save" at bounding box center [469, 656] width 246 height 37
click at [452, 649] on button "Save" at bounding box center [469, 656] width 246 height 37
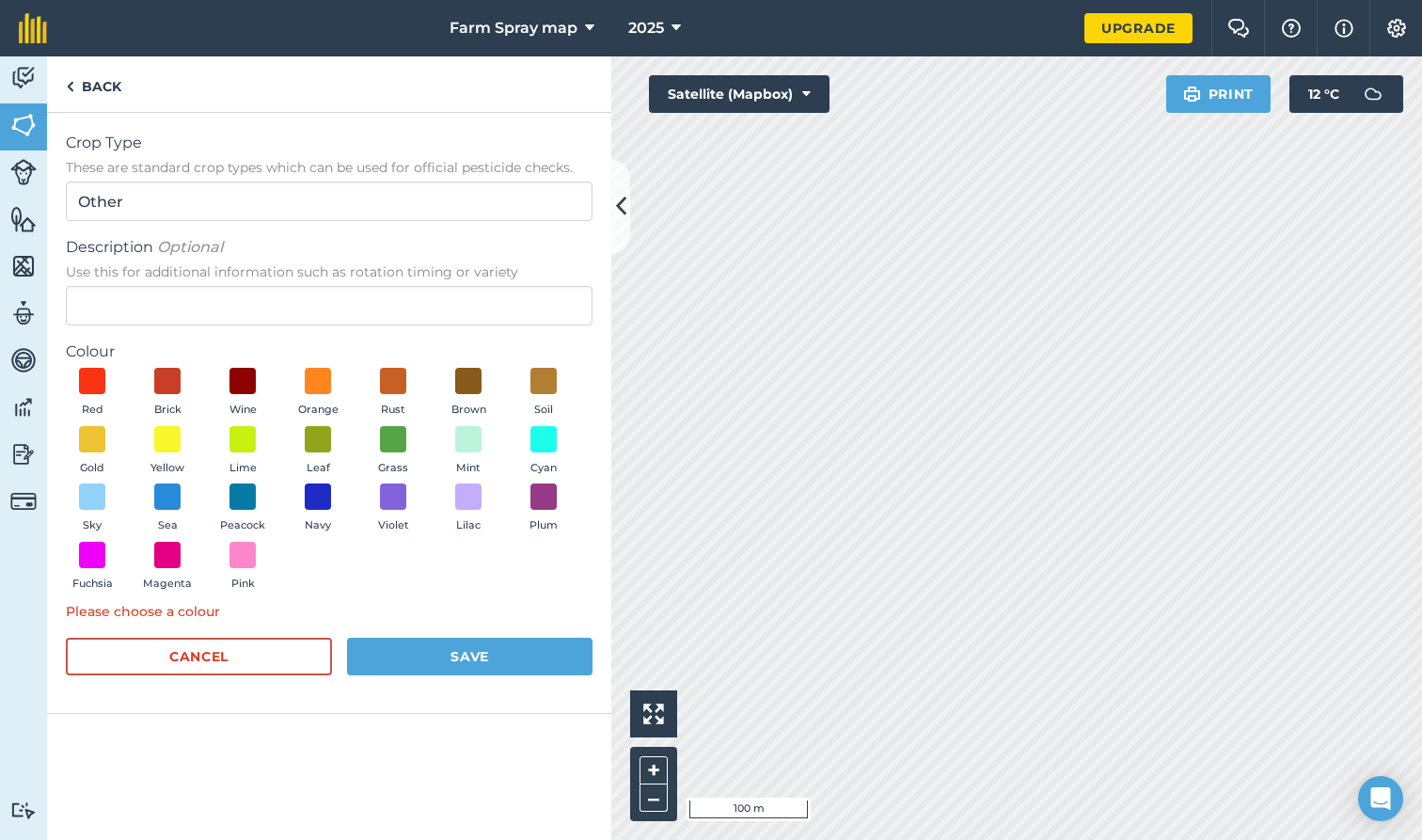
click at [452, 649] on button "Save" at bounding box center [469, 656] width 246 height 37
drag, startPoint x: 425, startPoint y: 595, endPoint x: 416, endPoint y: 712, distance: 117.3
click at [416, 711] on div "Crop Type These are standard crop types which can be used for official pesticid…" at bounding box center [329, 476] width 564 height 727
click at [416, 712] on div "Crop Type These are standard crop types which can be used for official pesticid…" at bounding box center [329, 476] width 564 height 727
click at [493, 644] on button "Save" at bounding box center [469, 656] width 246 height 37
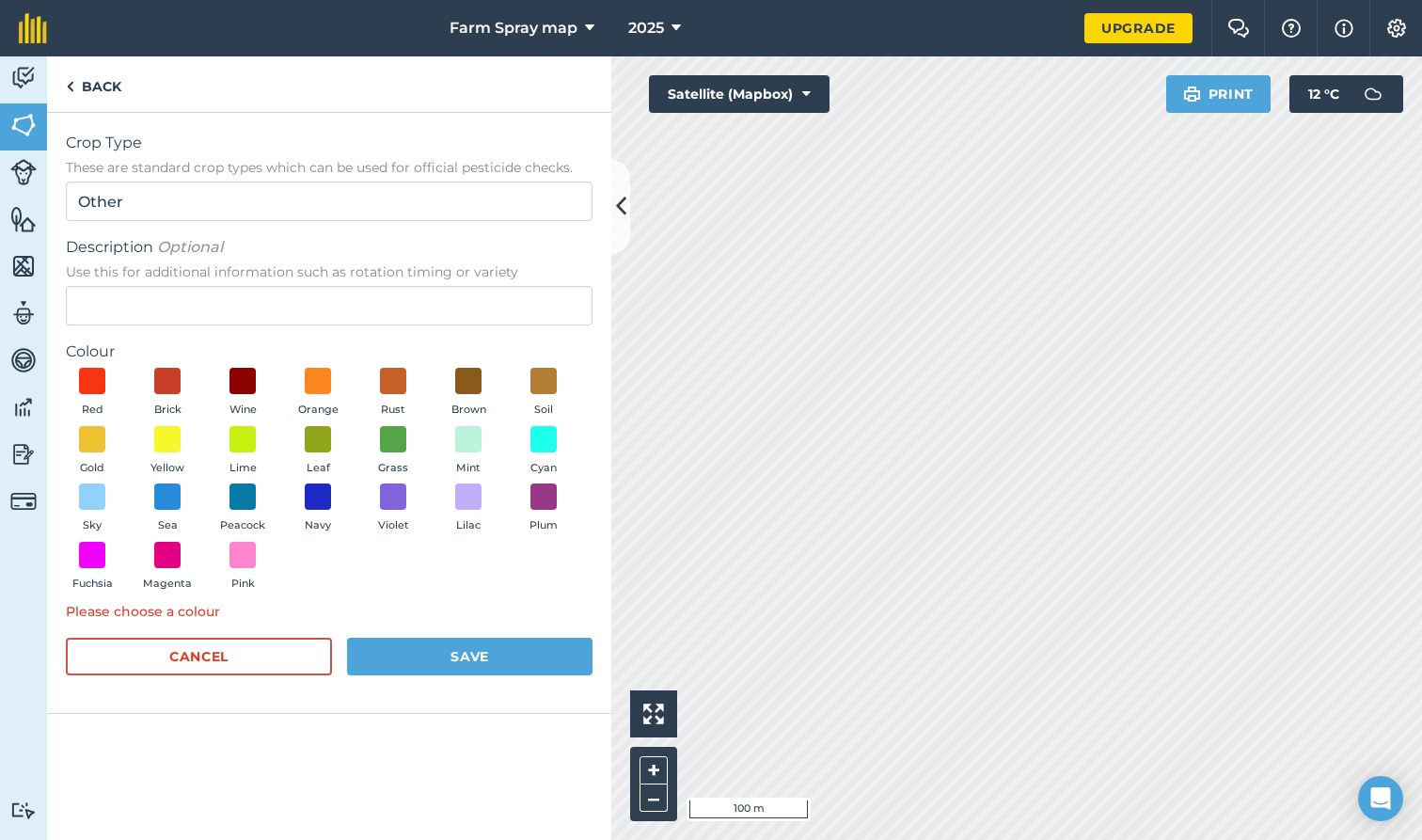
click at [493, 644] on button "Save" at bounding box center [469, 656] width 246 height 37
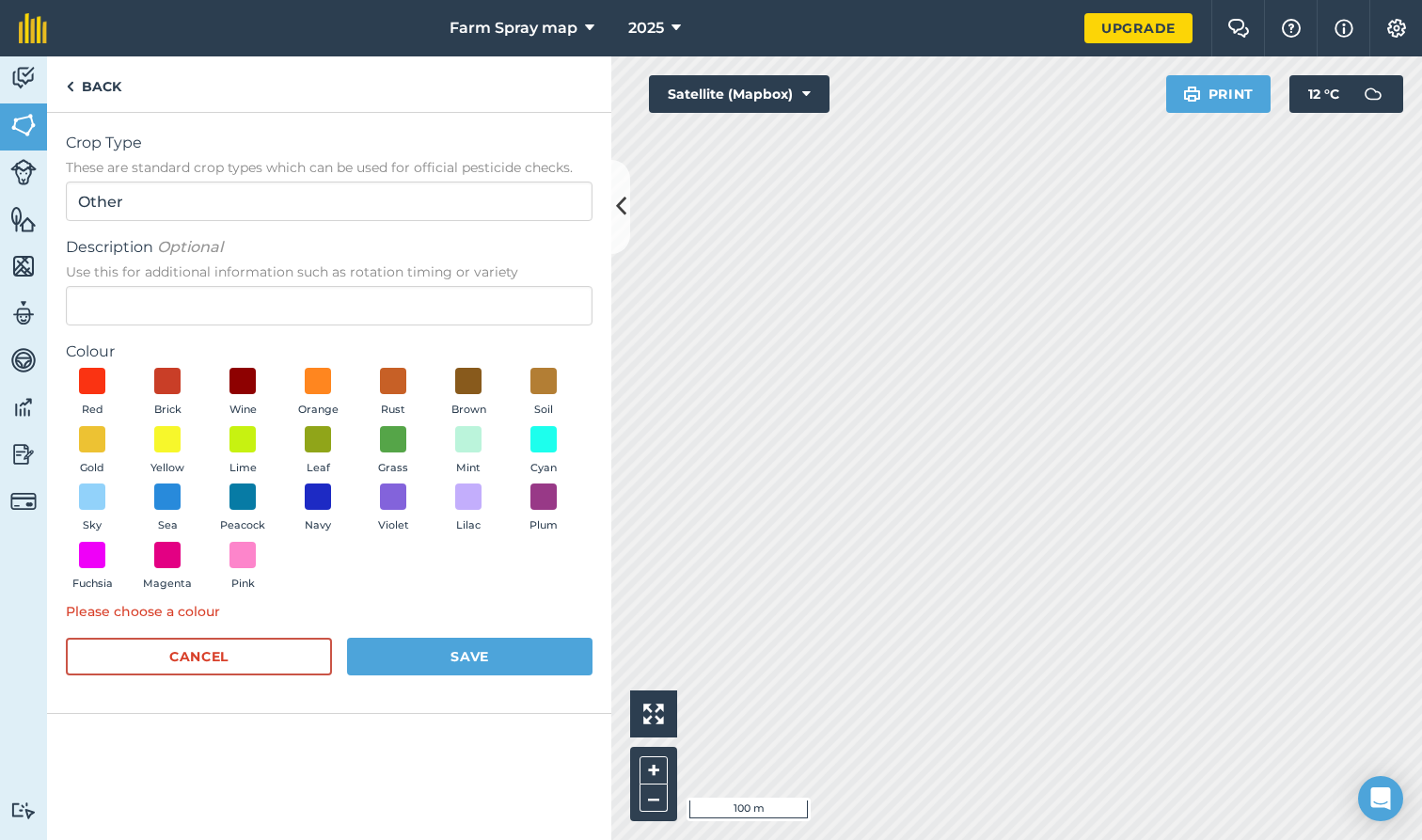
click at [493, 644] on button "Save" at bounding box center [469, 656] width 246 height 37
drag, startPoint x: 493, startPoint y: 644, endPoint x: 462, endPoint y: 702, distance: 65.8
click at [462, 702] on div "Crop Type These are standard crop types which can be used for official pesticid…" at bounding box center [329, 413] width 564 height 601
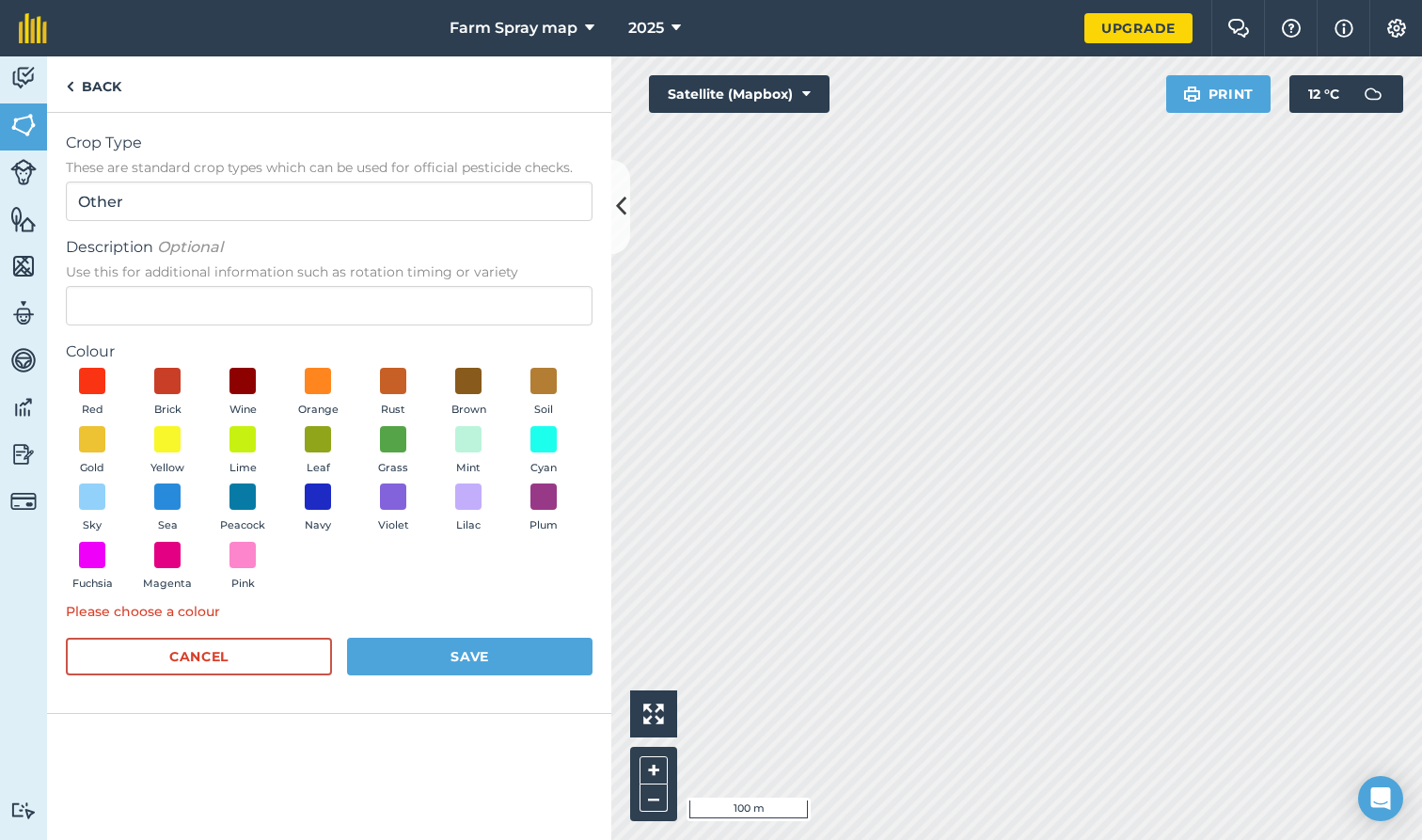
click at [462, 702] on div "Crop Type These are standard crop types which can be used for official pesticid…" at bounding box center [329, 413] width 564 height 601
click at [109, 493] on button "Sky" at bounding box center [92, 508] width 53 height 51
click at [484, 656] on button "Save" at bounding box center [469, 656] width 246 height 37
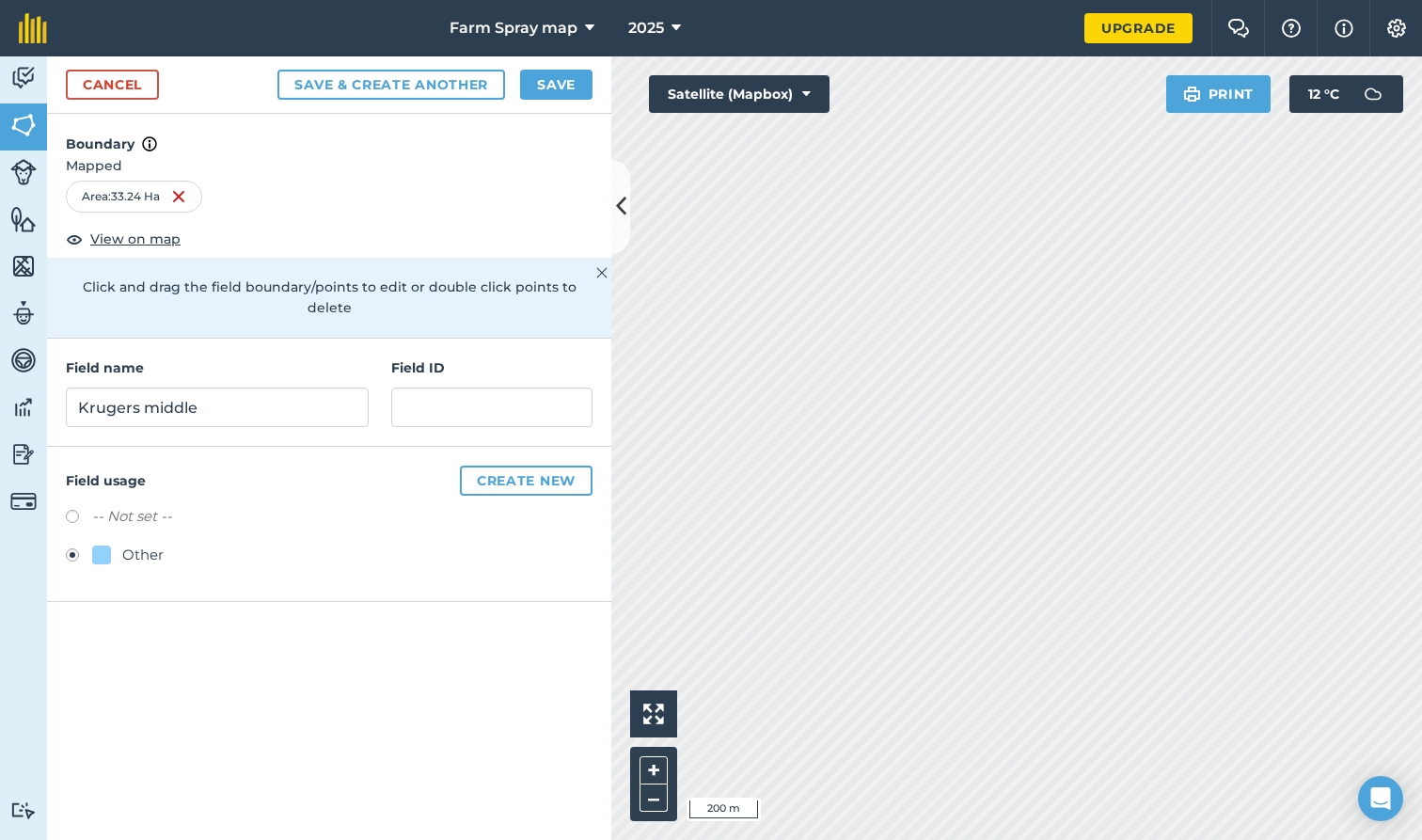
click at [557, 80] on button "Save" at bounding box center [556, 84] width 73 height 30
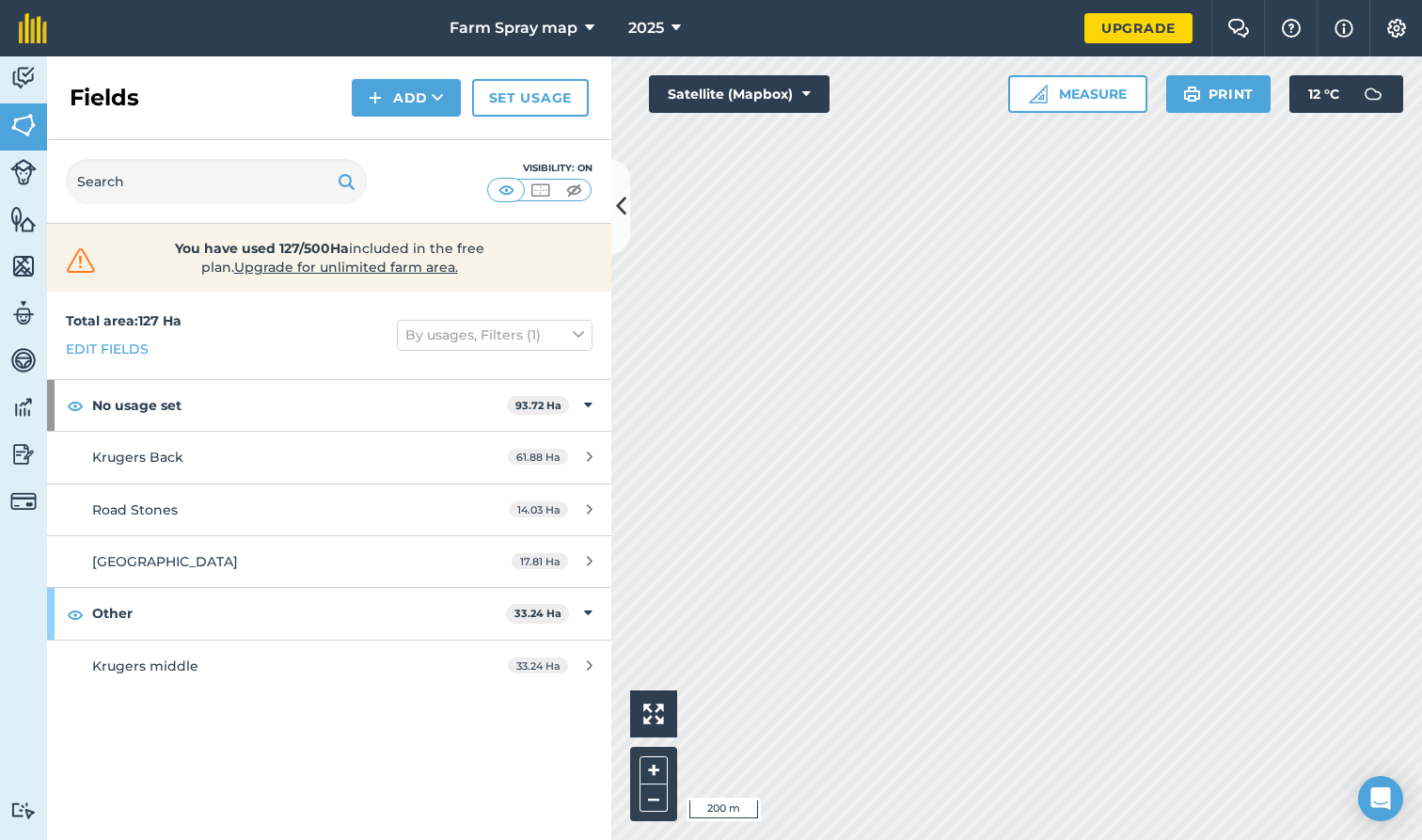
click at [152, 660] on span "Krugers middle" at bounding box center [144, 666] width 106 height 17
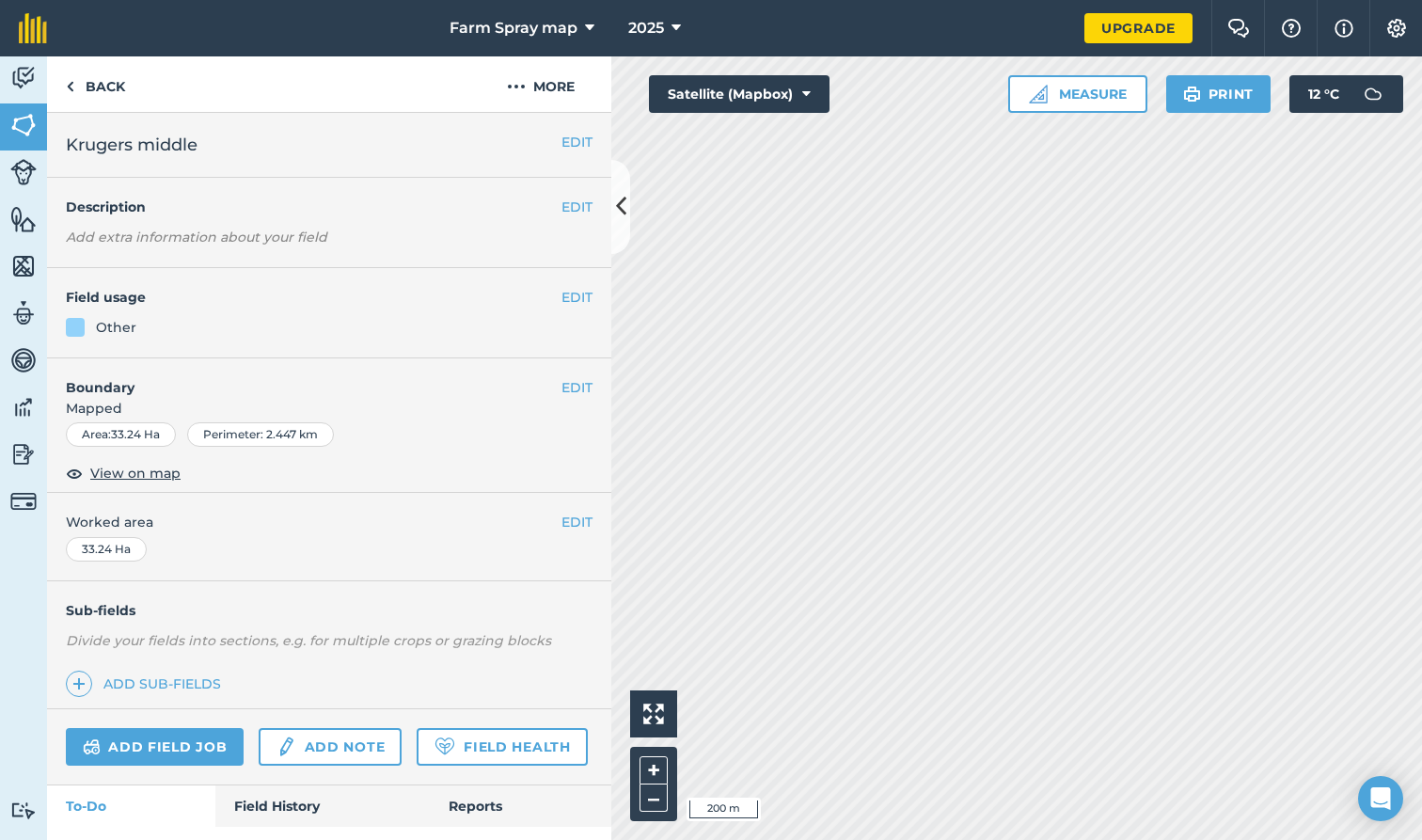
click at [564, 296] on button "EDIT" at bounding box center [576, 297] width 31 height 21
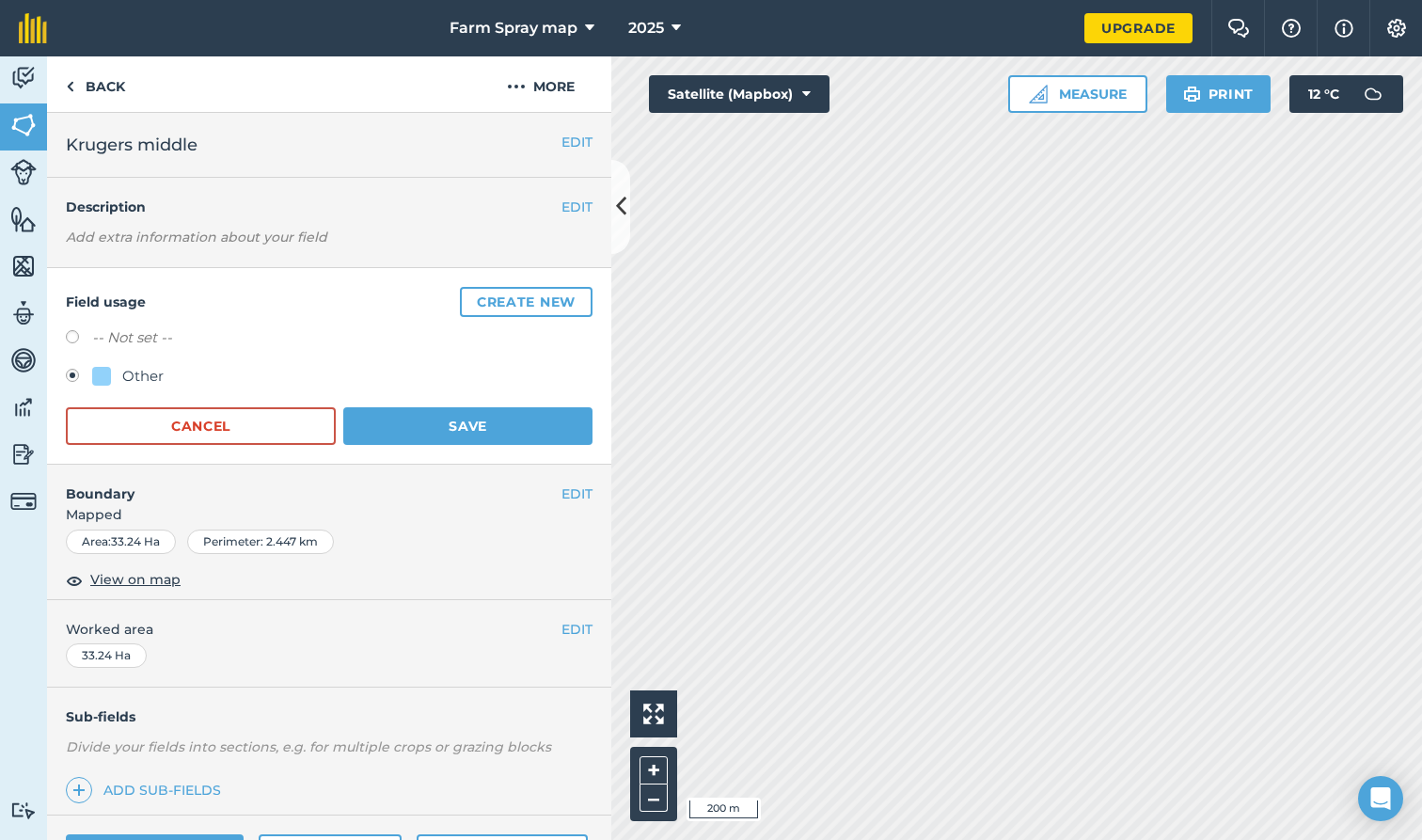
click at [71, 334] on label at bounding box center [79, 339] width 27 height 19
radio input "true"
radio input "false"
click at [487, 435] on button "Save" at bounding box center [467, 425] width 249 height 37
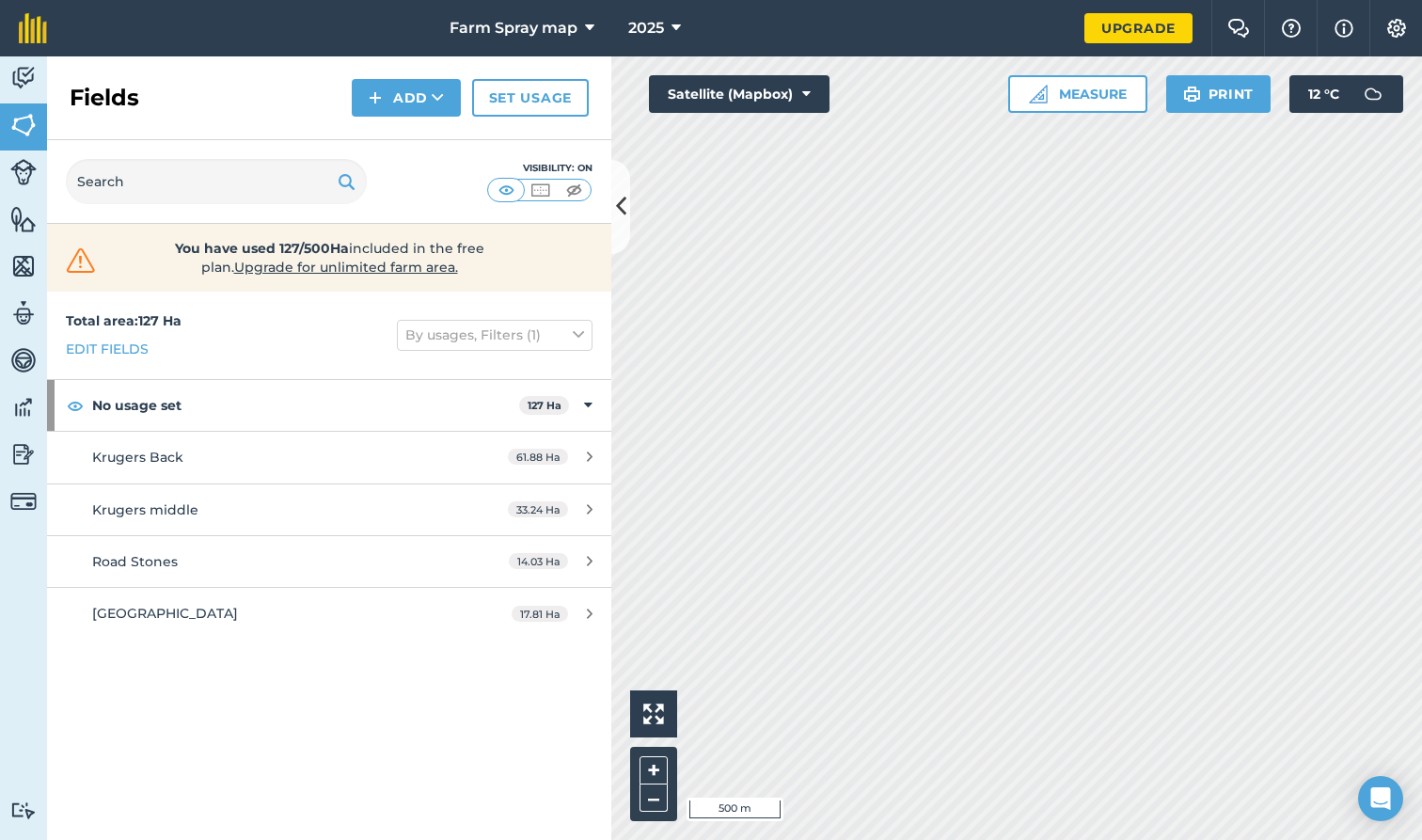
click at [623, 206] on icon at bounding box center [620, 206] width 11 height 32
